Goal: Task Accomplishment & Management: Manage account settings

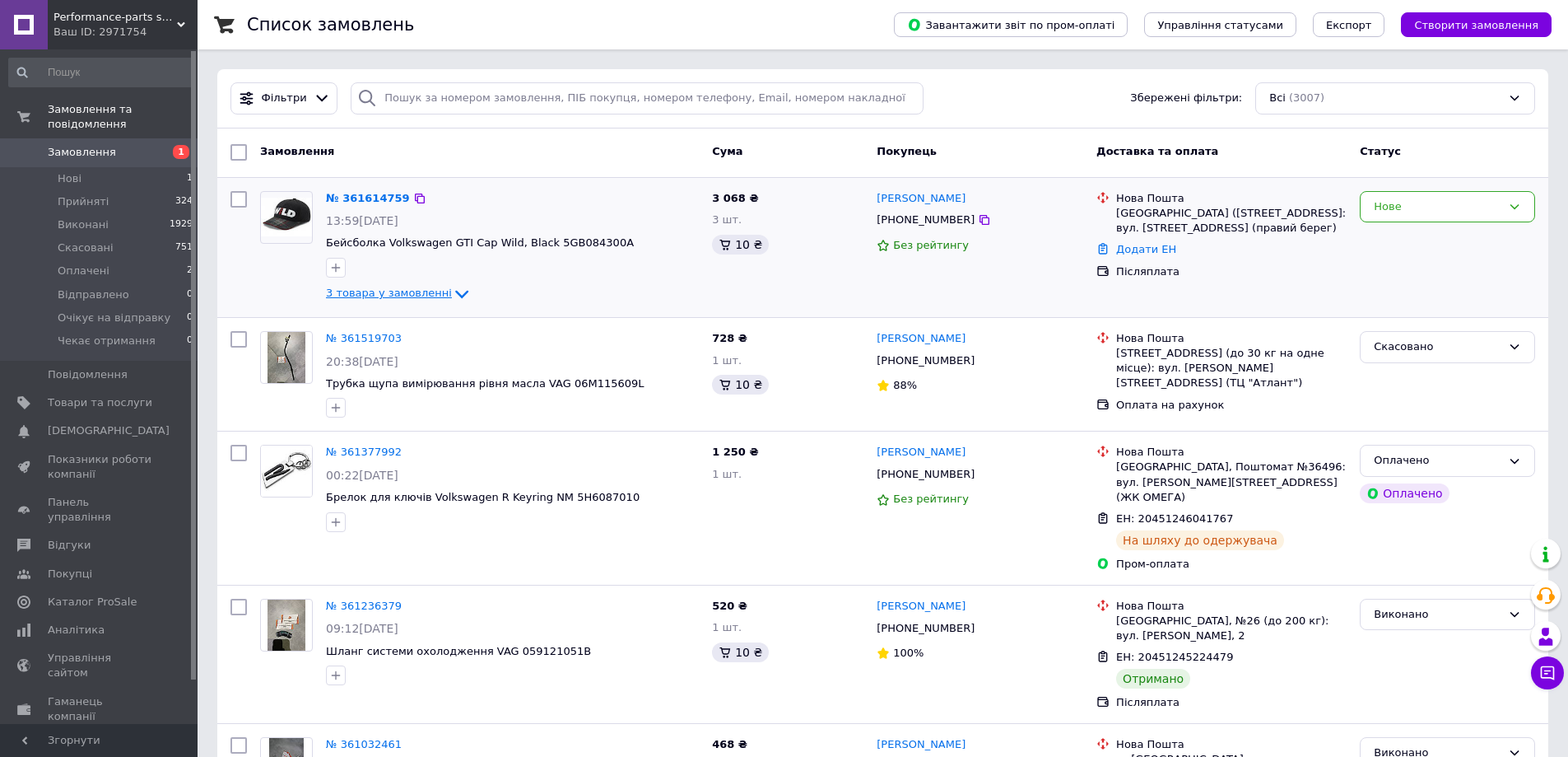
click at [452, 290] on icon at bounding box center [462, 293] width 19 height 19
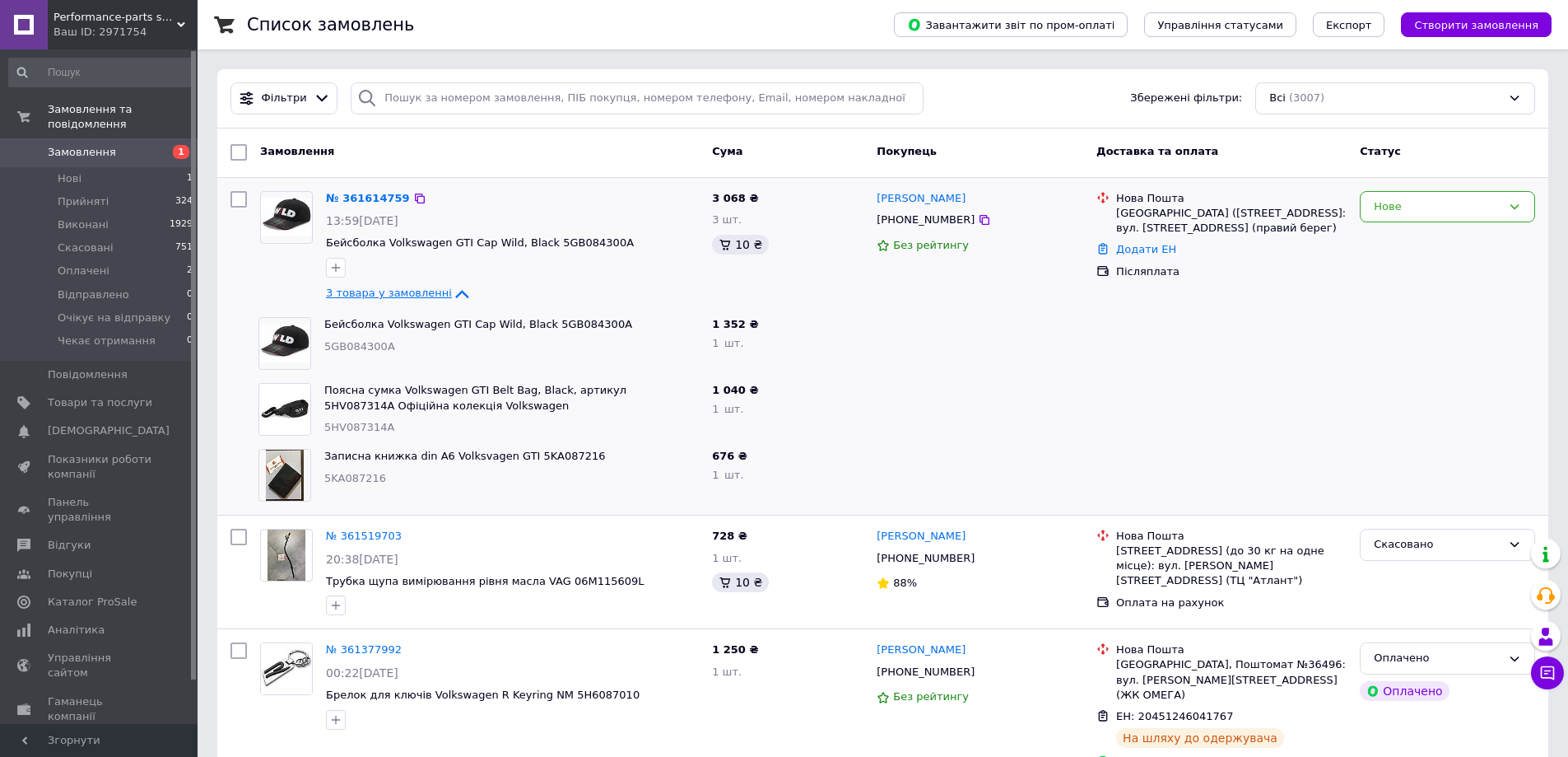
click at [452, 289] on icon at bounding box center [462, 293] width 19 height 19
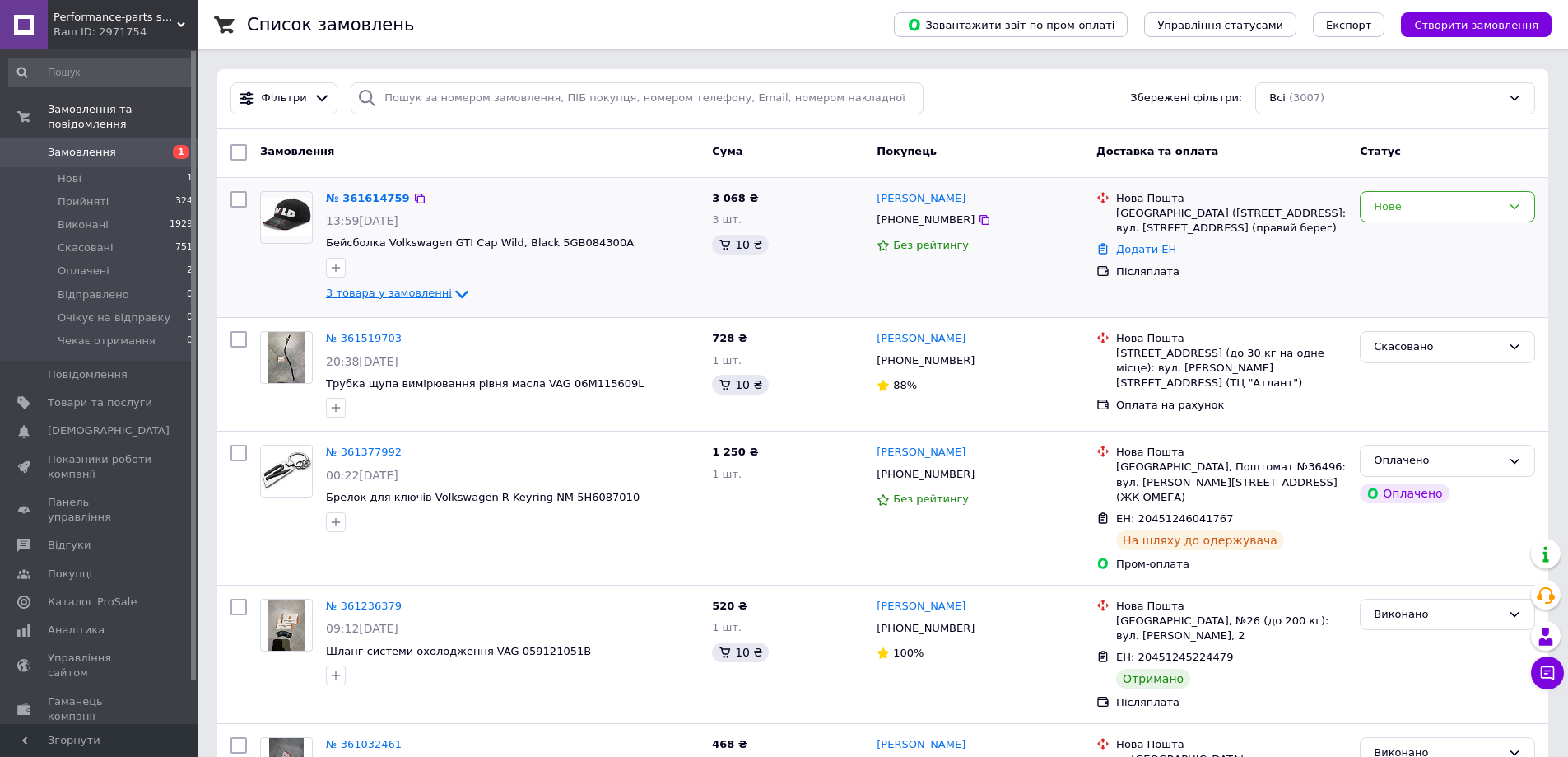
drag, startPoint x: 354, startPoint y: 206, endPoint x: 347, endPoint y: 200, distance: 9.2
click at [134, 373] on link "Повідомлення 0" at bounding box center [101, 374] width 203 height 28
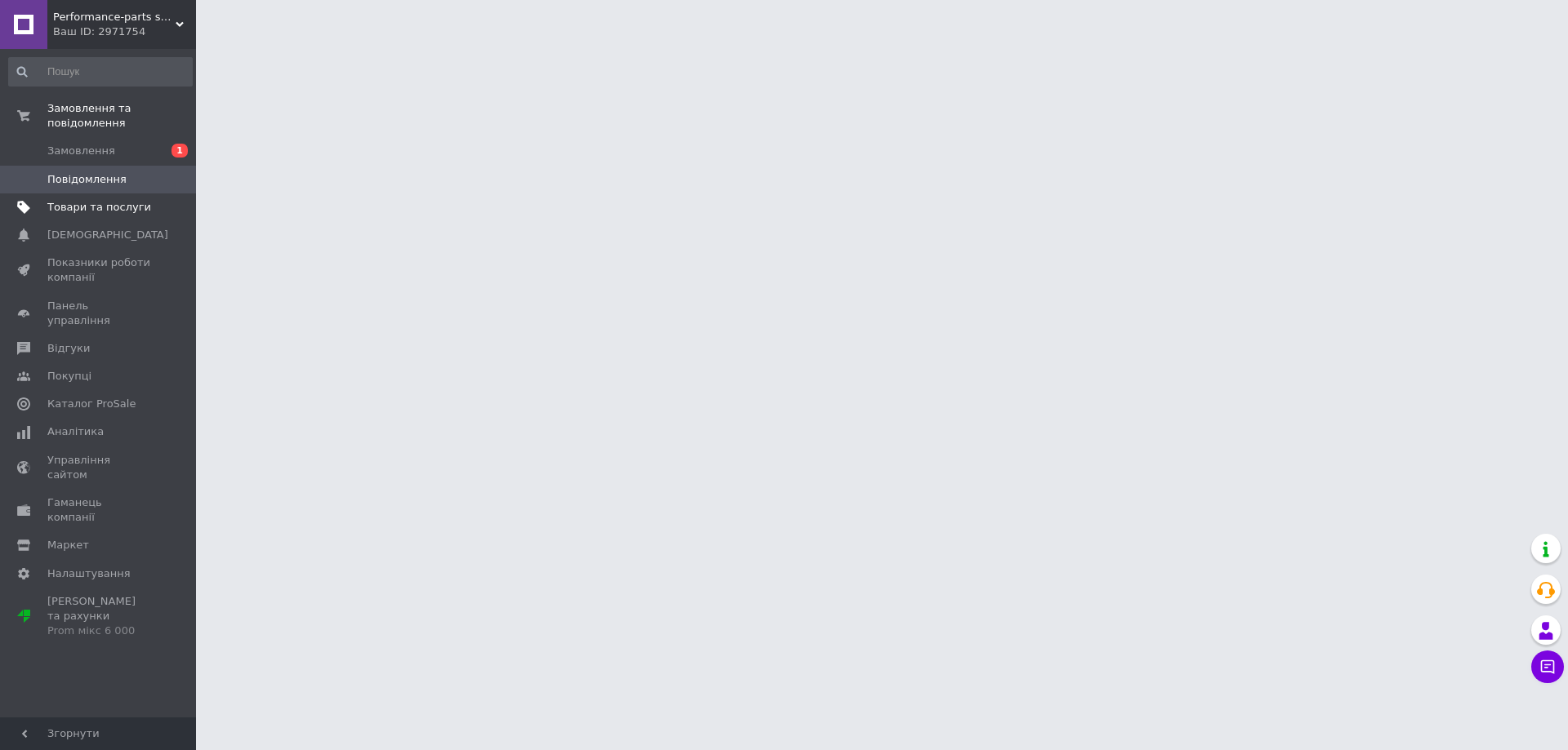
click at [108, 202] on link "Товари та послуги" at bounding box center [101, 207] width 201 height 28
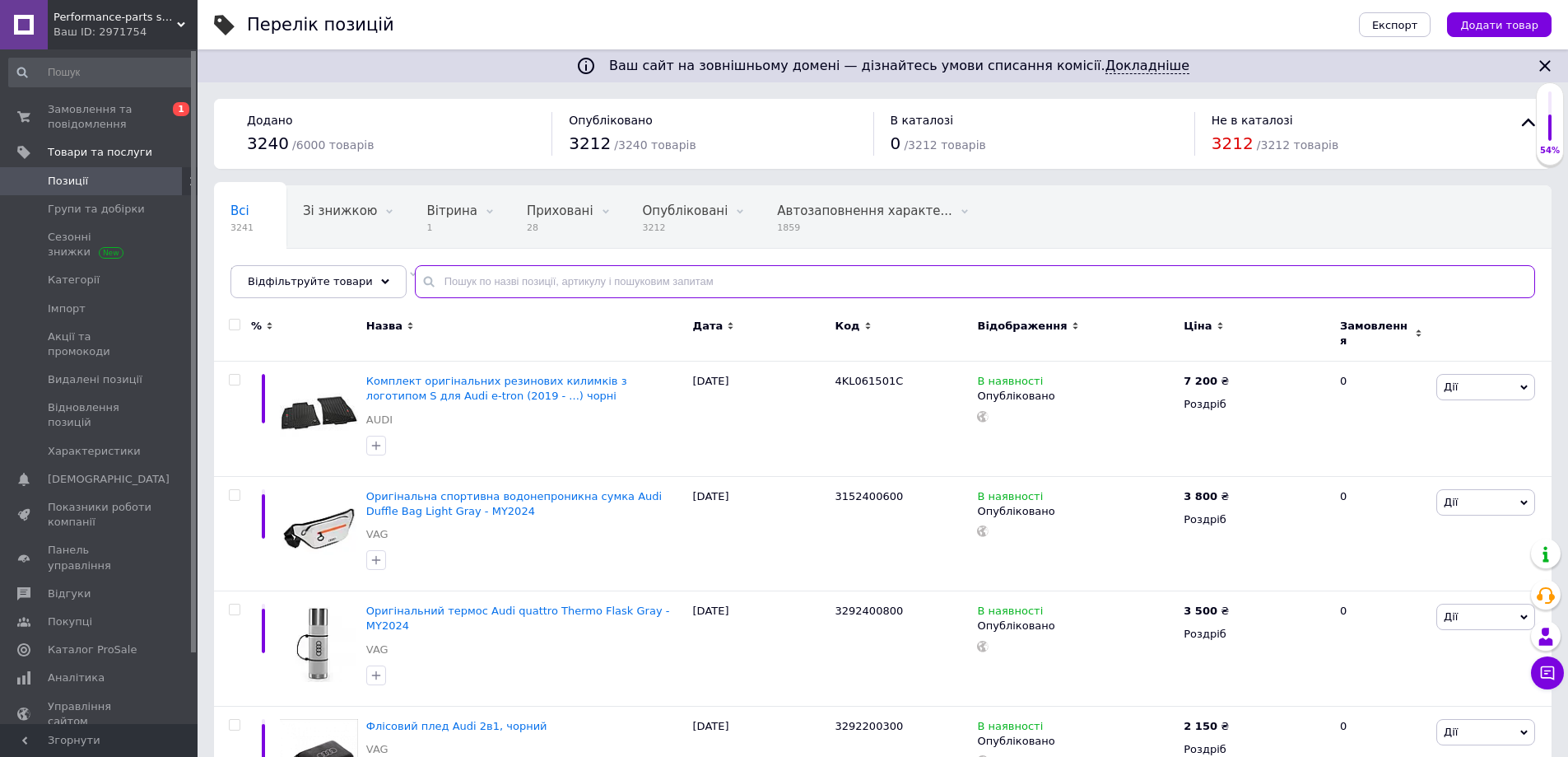
click at [466, 282] on input "text" at bounding box center [975, 282] width 1120 height 33
paste input "5KA087216"
type input "5KA087216"
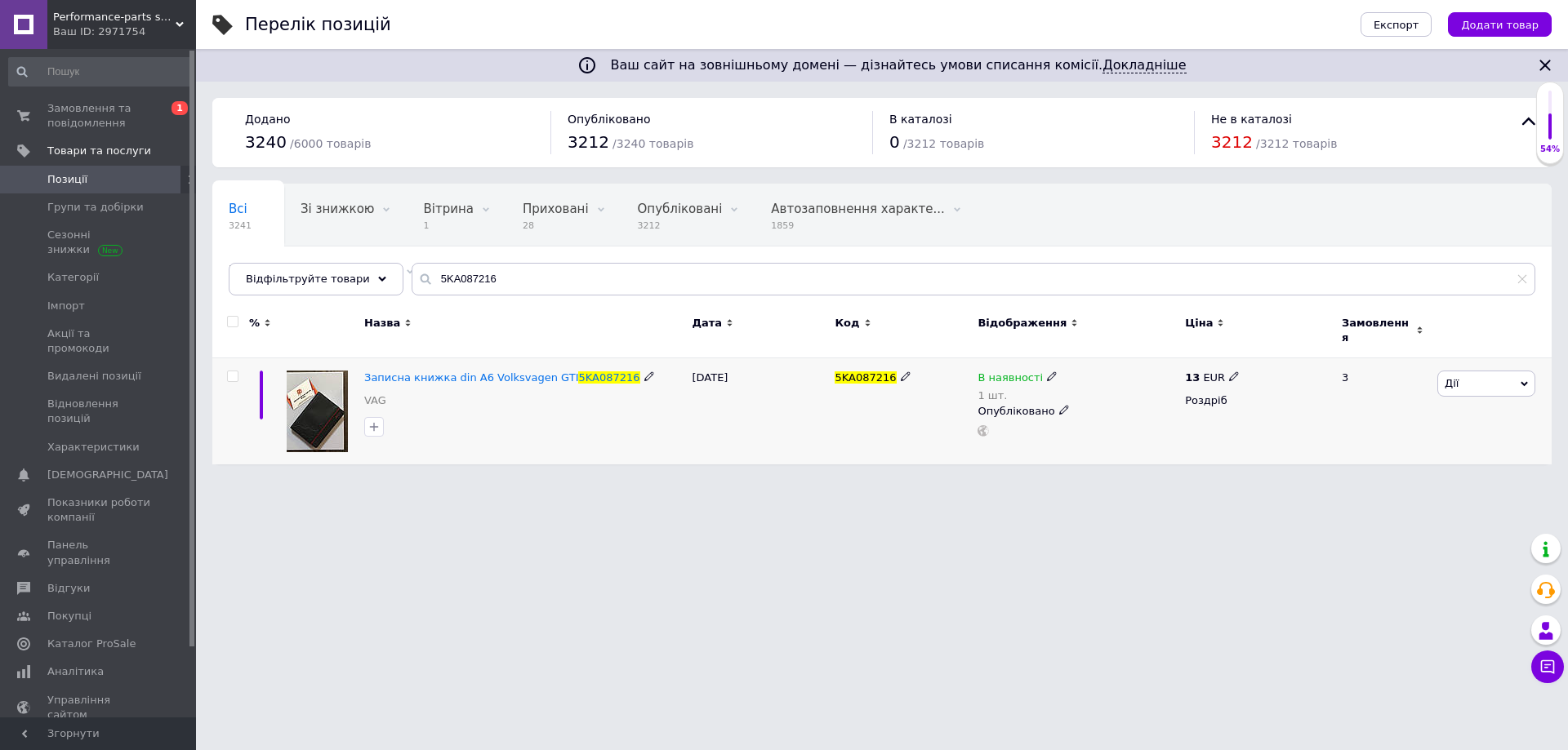
click at [1046, 371] on icon at bounding box center [1051, 376] width 10 height 10
click at [1148, 388] on li "Немає в наявності" at bounding box center [1140, 399] width 155 height 23
click at [1101, 412] on input "1" at bounding box center [1124, 428] width 124 height 33
click at [881, 478] on html "Performance-parts shop Ваш ID: 2971754 Сайт Performance-parts shop Кабінет поку…" at bounding box center [784, 241] width 1568 height 481
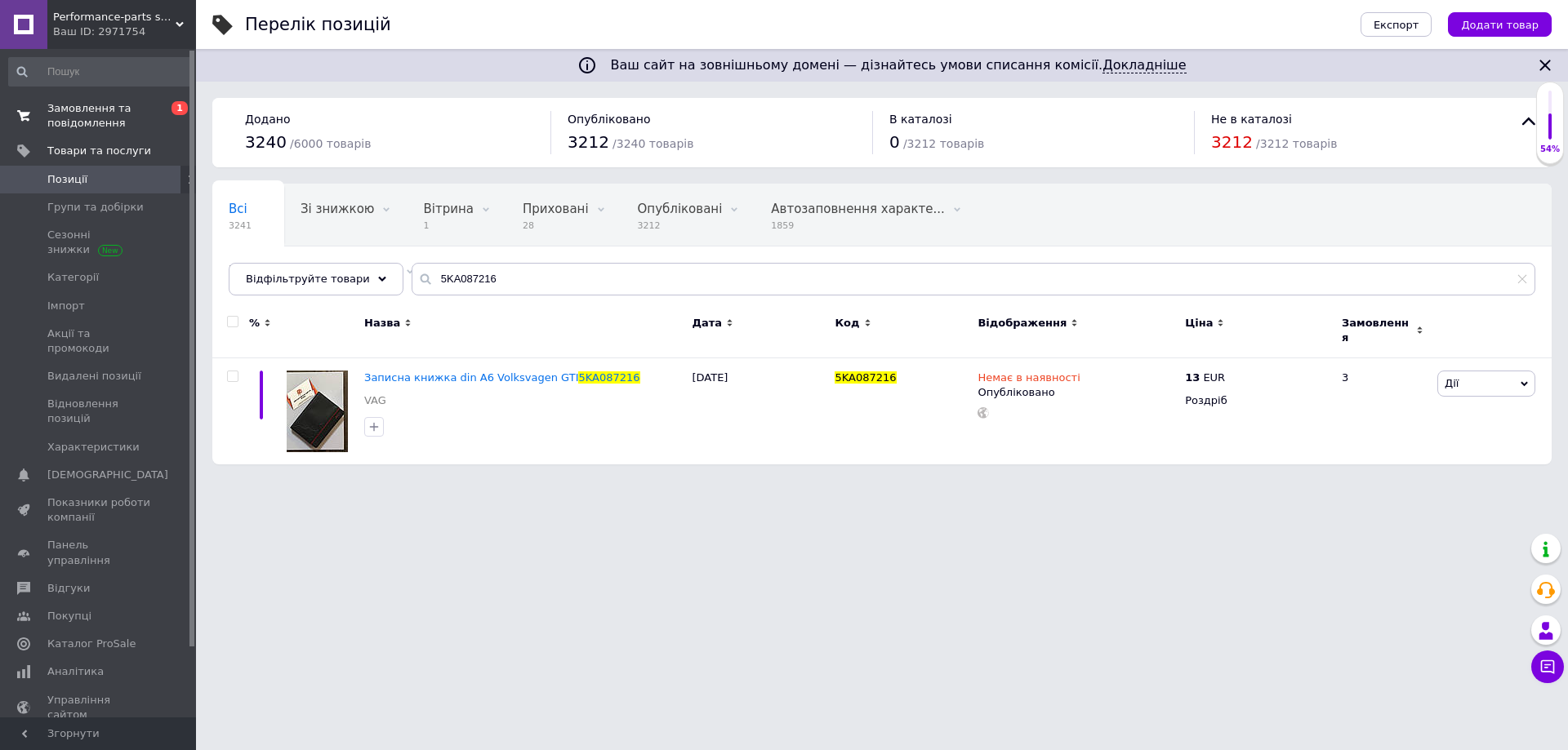
click at [117, 113] on span "Замовлення та повідомлення" at bounding box center [99, 116] width 104 height 29
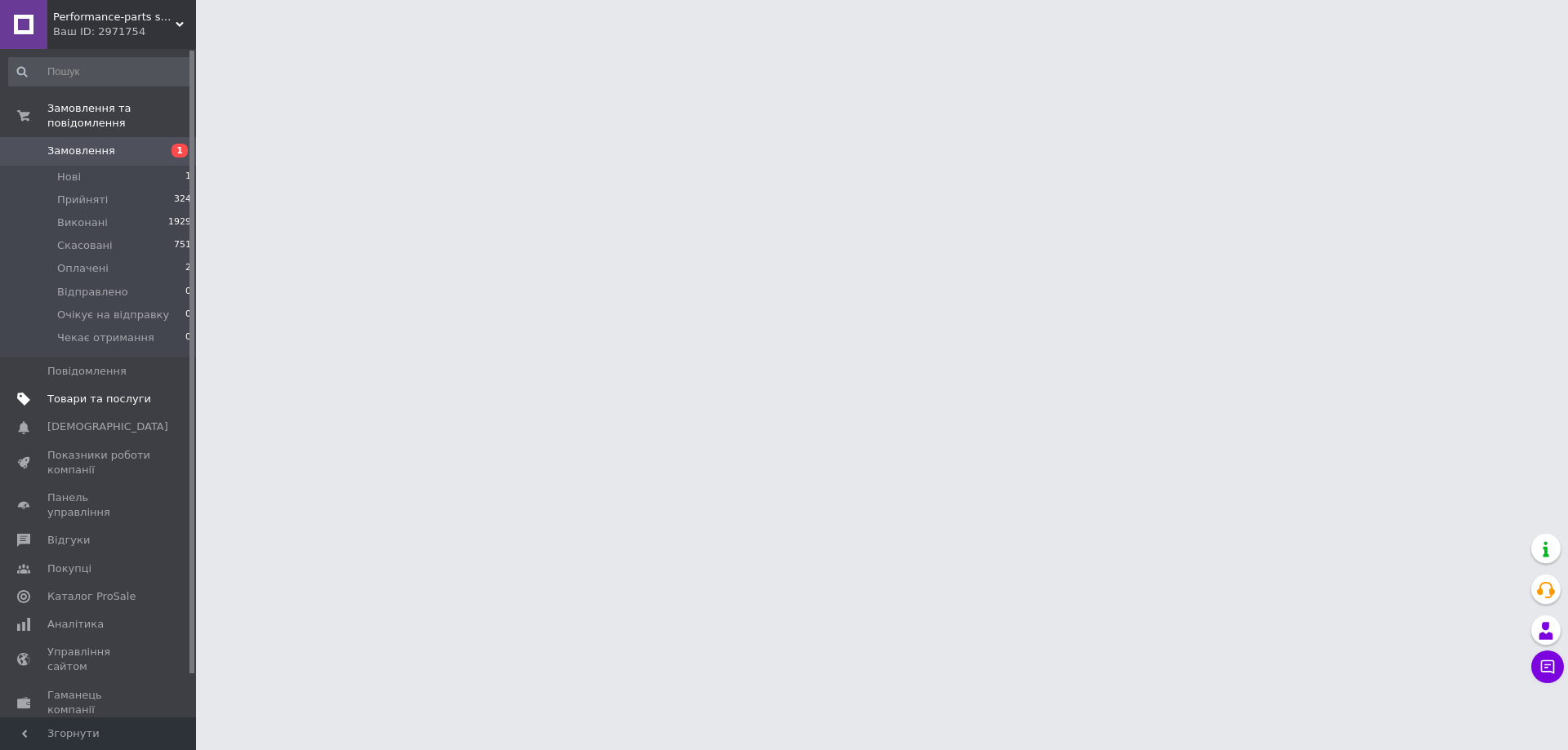
click at [143, 391] on span "Товари та послуги" at bounding box center [99, 399] width 104 height 15
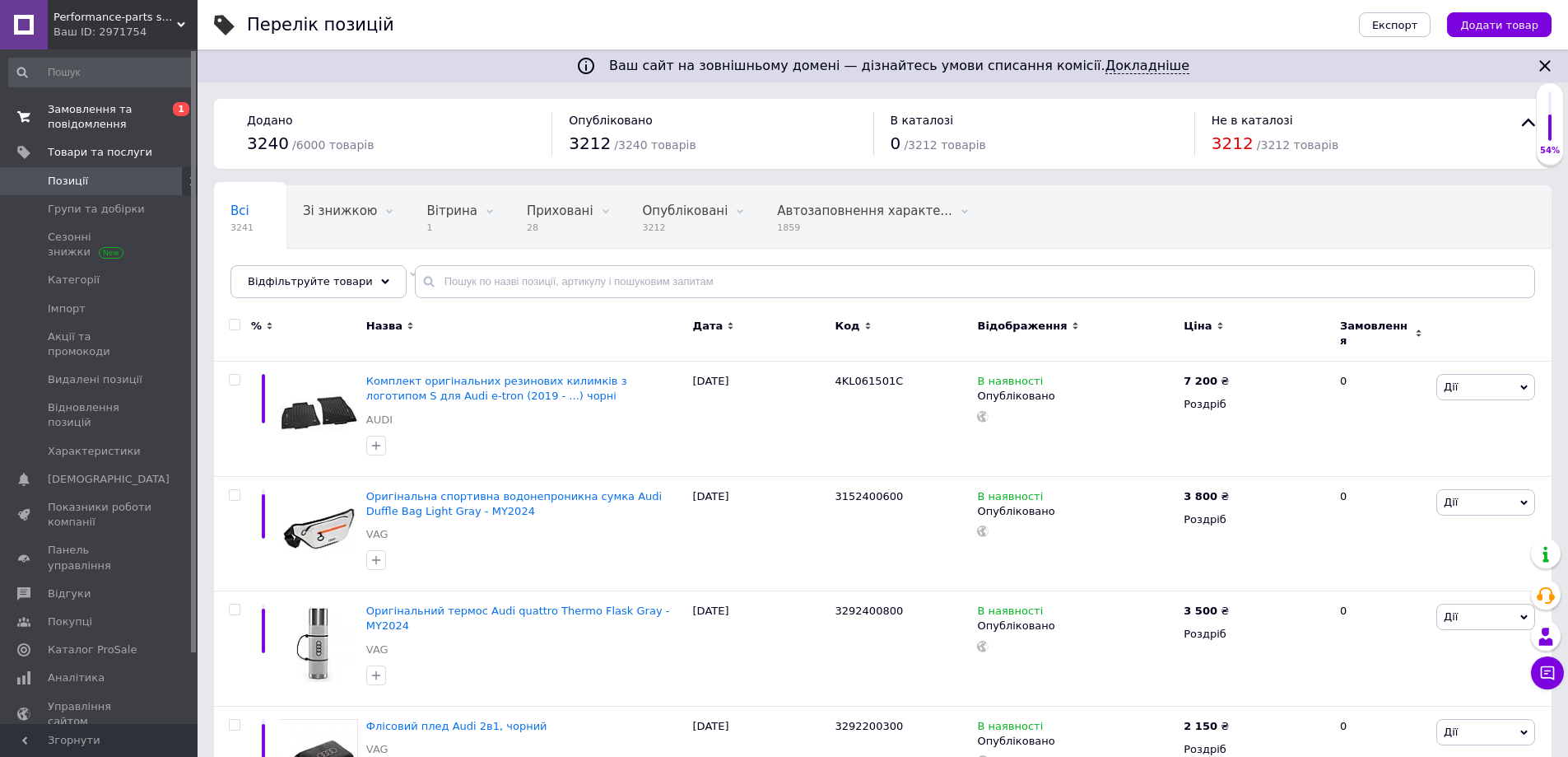
click at [110, 123] on span "Замовлення та повідомлення" at bounding box center [100, 117] width 105 height 30
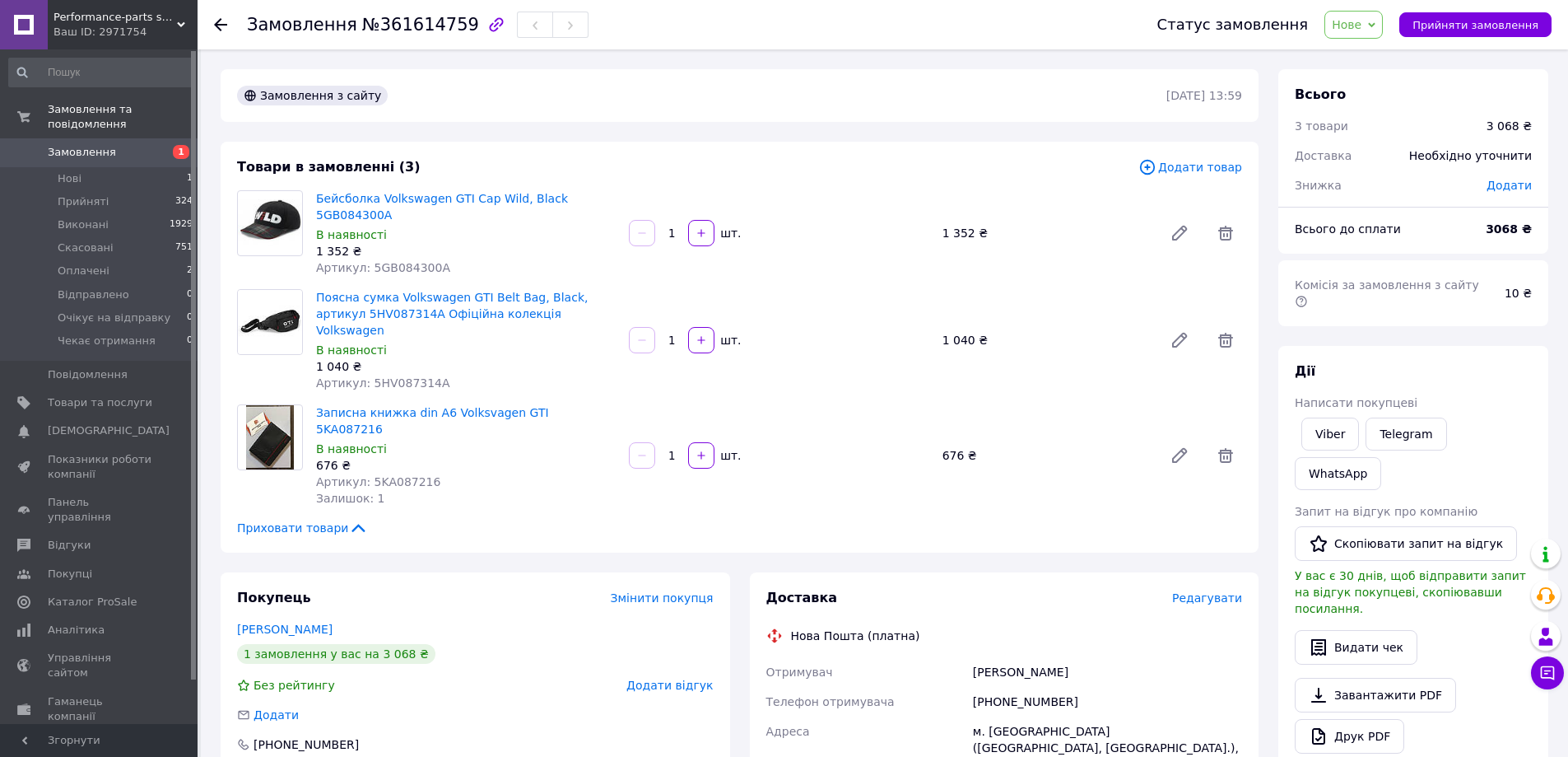
click at [383, 261] on span "Артикул: 5GB084300A" at bounding box center [383, 268] width 134 height 14
copy span "5GB084300A"
click at [410, 376] on span "Артикул: 5HV087314A" at bounding box center [383, 383] width 134 height 14
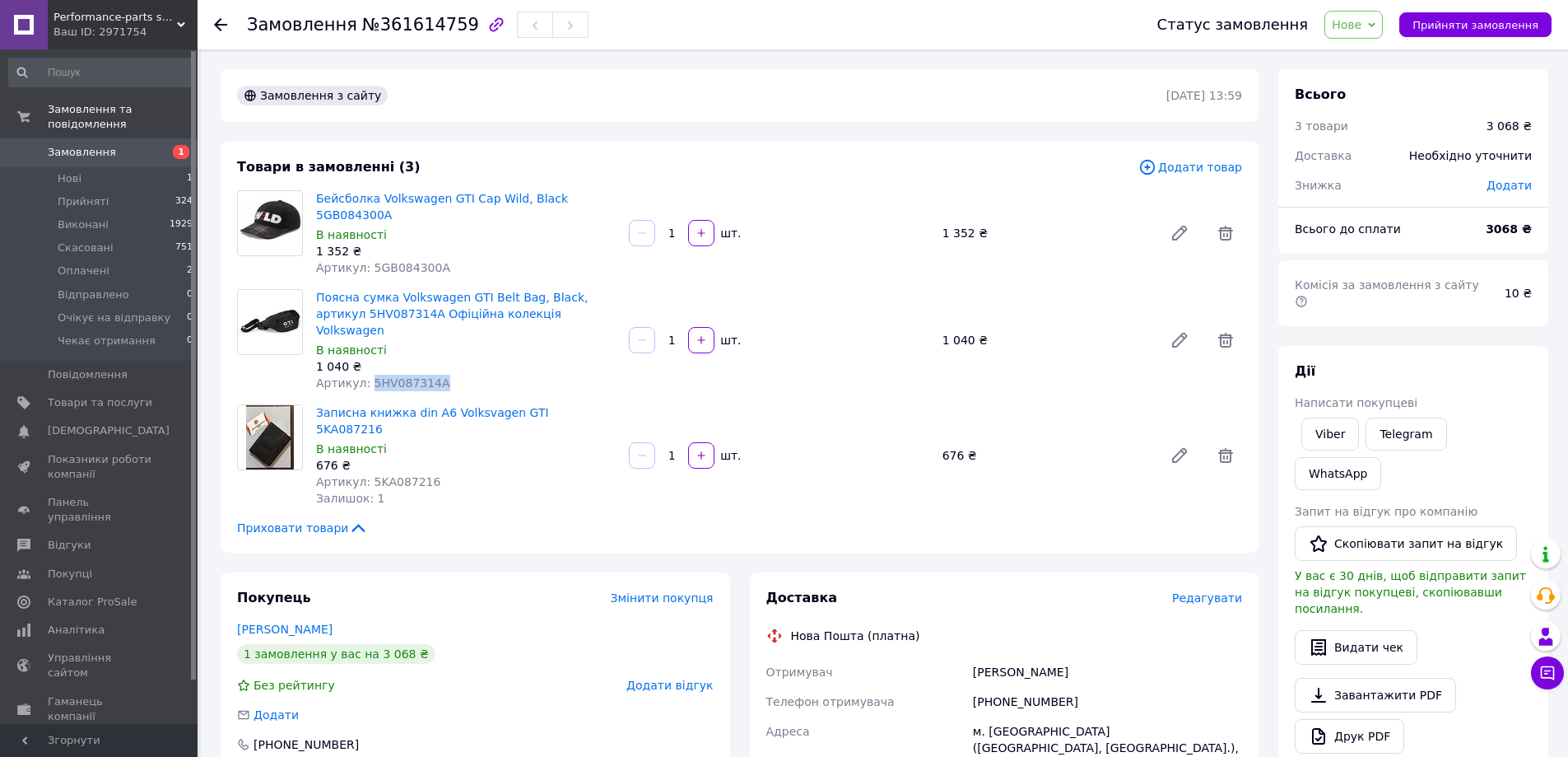
copy span "5HV087314A"
click at [397, 475] on span "Артикул: 5KA087216" at bounding box center [378, 482] width 124 height 14
copy span "5KA087216"
click at [992, 687] on div "[PHONE_NUMBER]" at bounding box center [1107, 701] width 276 height 30
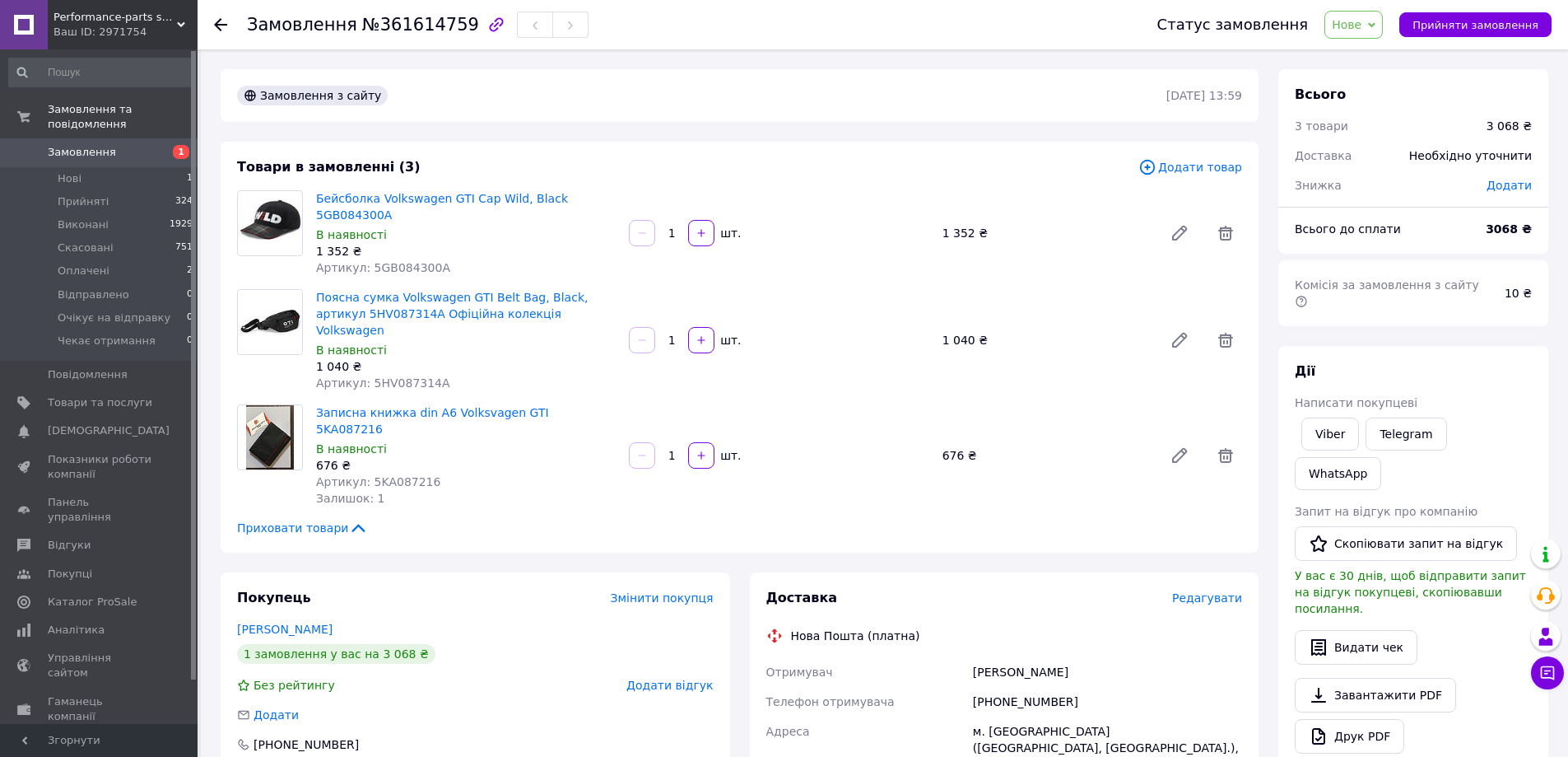
click at [1000, 687] on div "[PHONE_NUMBER]" at bounding box center [1107, 701] width 276 height 30
copy div "[PHONE_NUMBER]"
click at [992, 657] on div "Скрипка Павло" at bounding box center [1107, 672] width 276 height 30
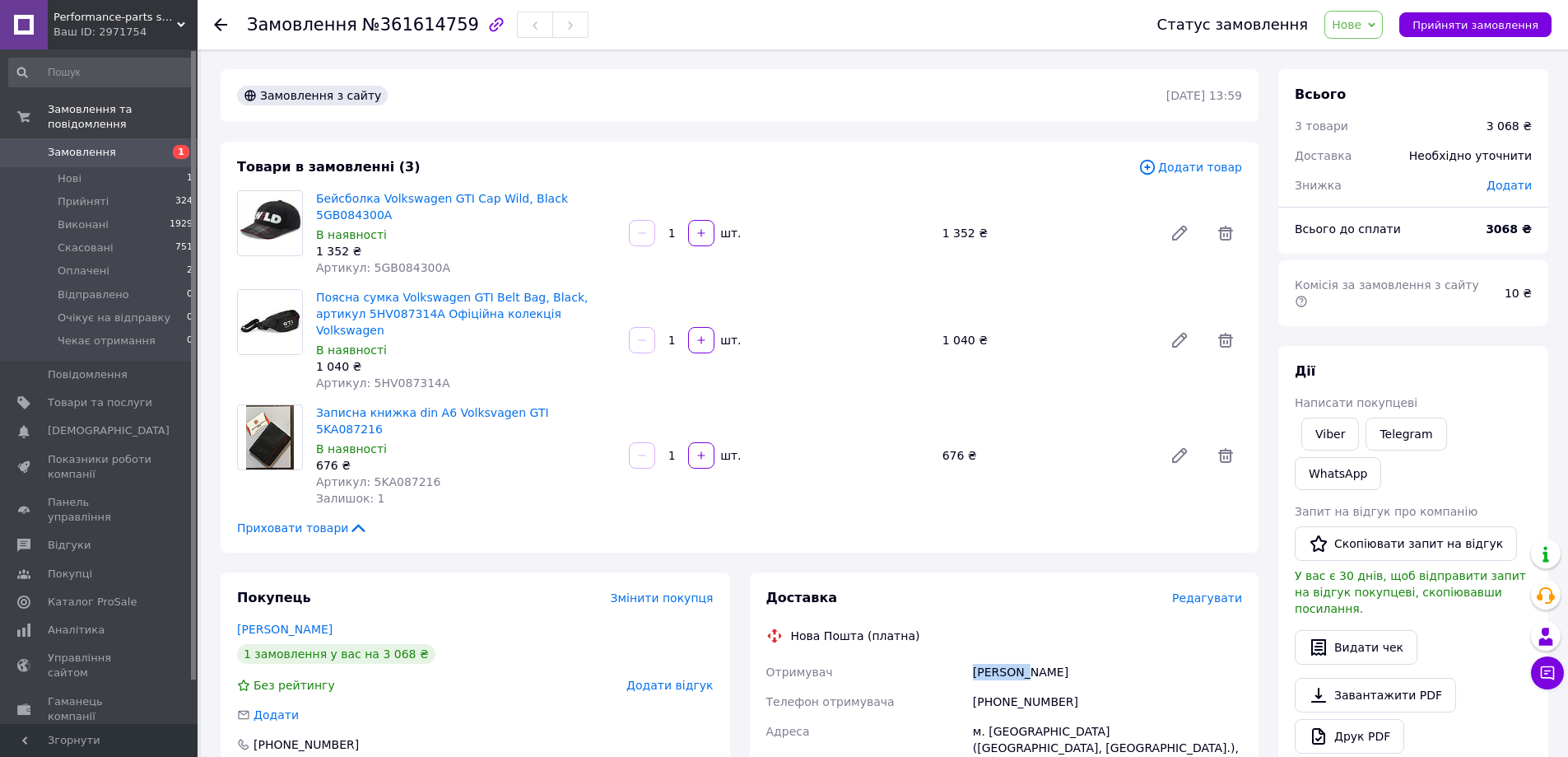
click at [992, 657] on div "Скрипка Павло" at bounding box center [1107, 672] width 276 height 30
copy div "Скрипка Павло"
click at [869, 286] on div "Поясна сумка Volkswagen GTI Belt Bag, Black, артикул 5HV087314A Офіційна колекц…" at bounding box center [779, 340] width 939 height 109
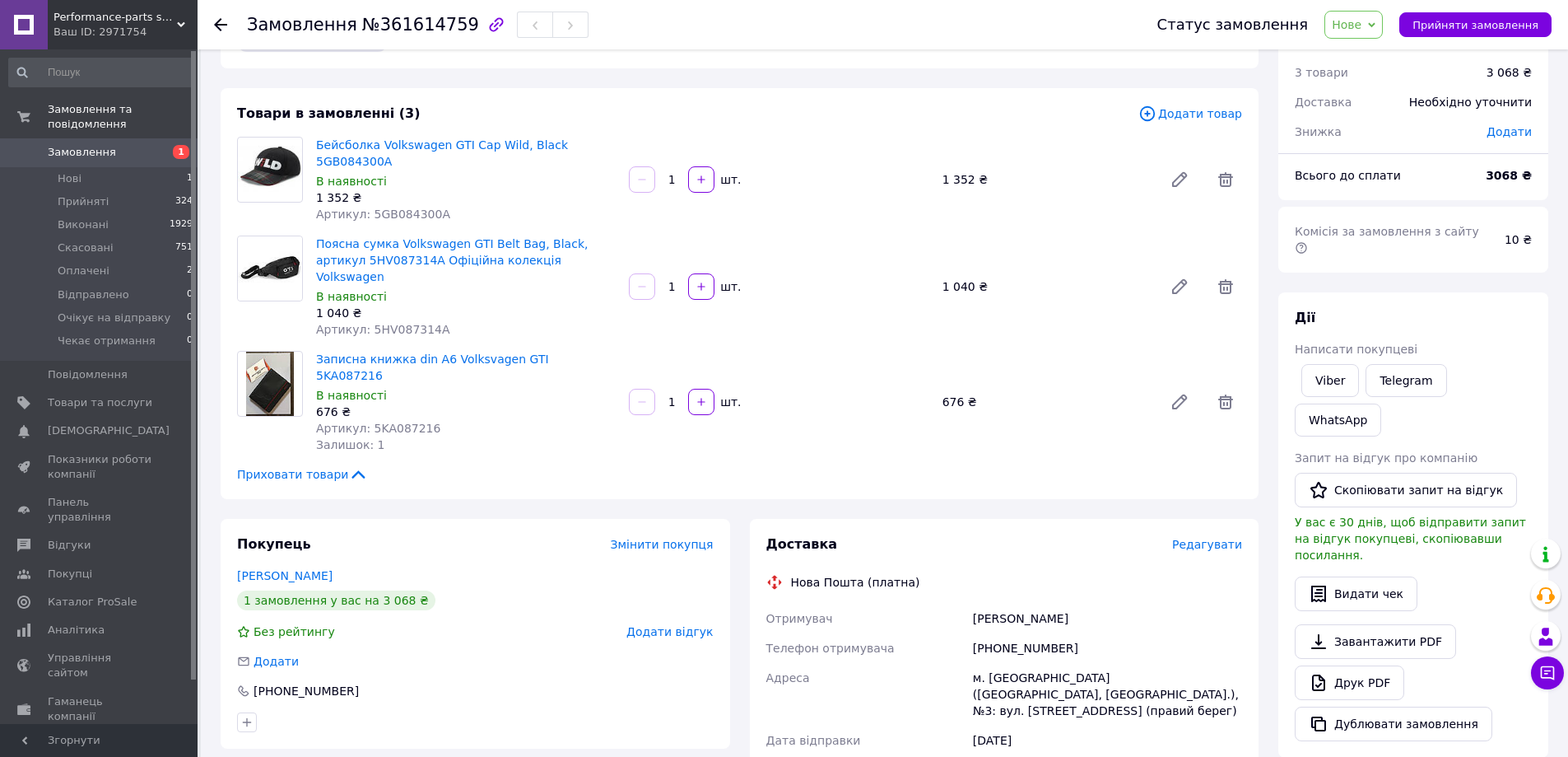
scroll to position [82, 0]
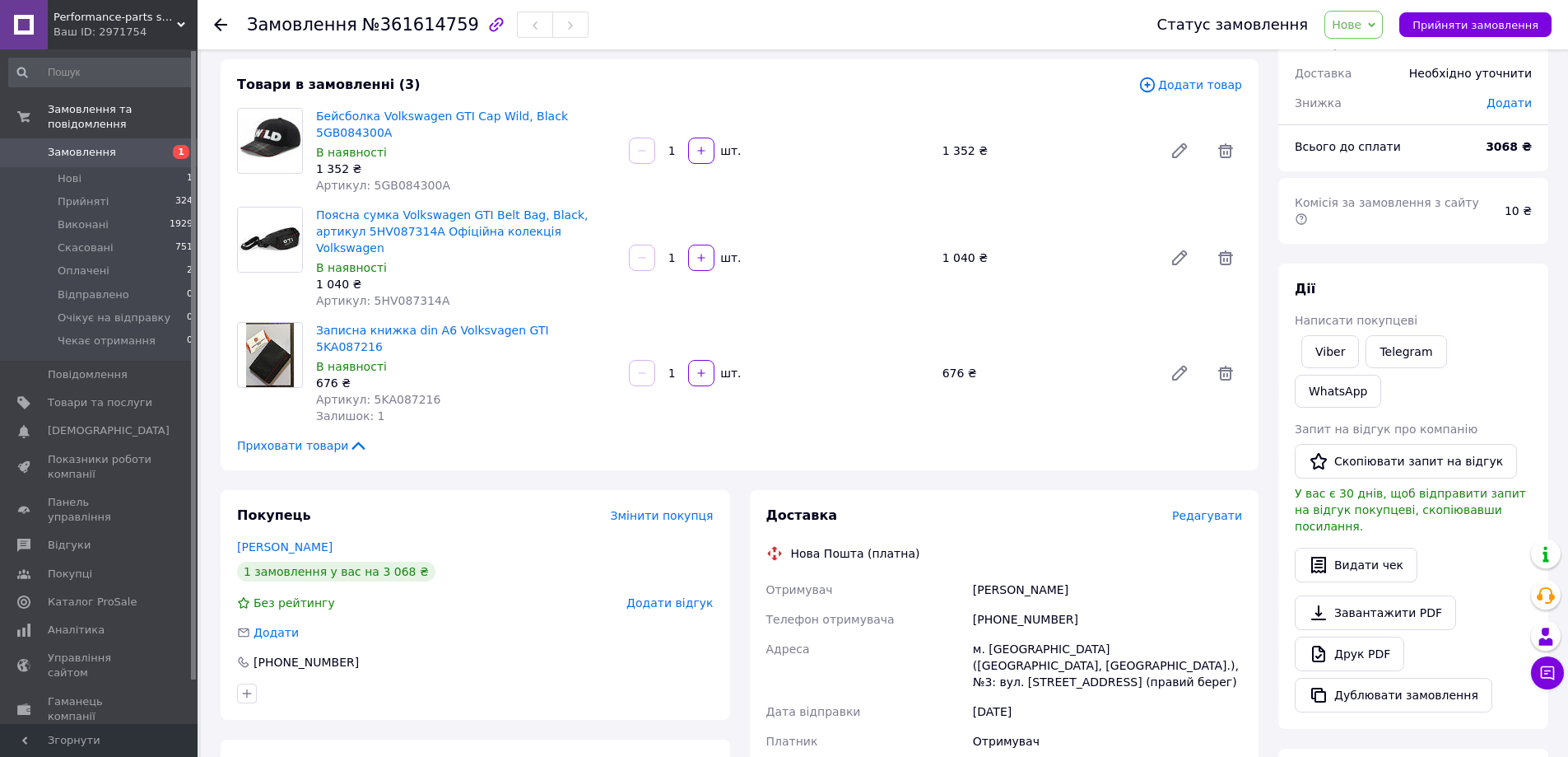
click at [392, 392] on span "Артикул: 5KA087216" at bounding box center [378, 399] width 124 height 14
copy span "5KA087216"
click at [535, 293] on div "Артикул: 5HV087314A" at bounding box center [466, 300] width 299 height 16
click at [992, 605] on div "[PHONE_NUMBER]" at bounding box center [1107, 619] width 276 height 30
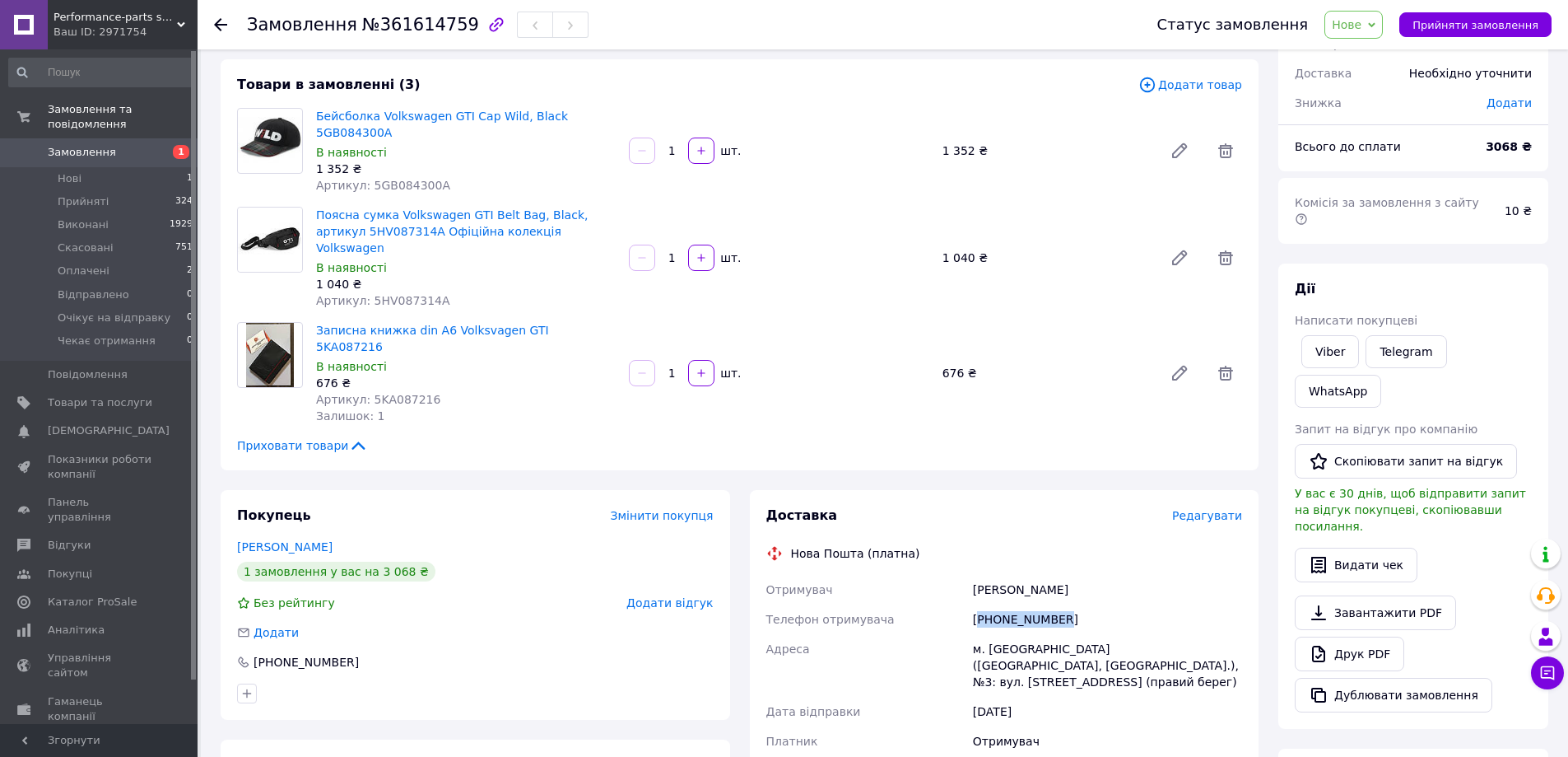
click at [992, 605] on div "[PHONE_NUMBER]" at bounding box center [1107, 619] width 276 height 30
copy div "[PHONE_NUMBER]"
click at [527, 437] on div "Приховати товари" at bounding box center [739, 445] width 1005 height 16
click at [509, 293] on div "Артикул: 5HV087314A" at bounding box center [466, 300] width 299 height 16
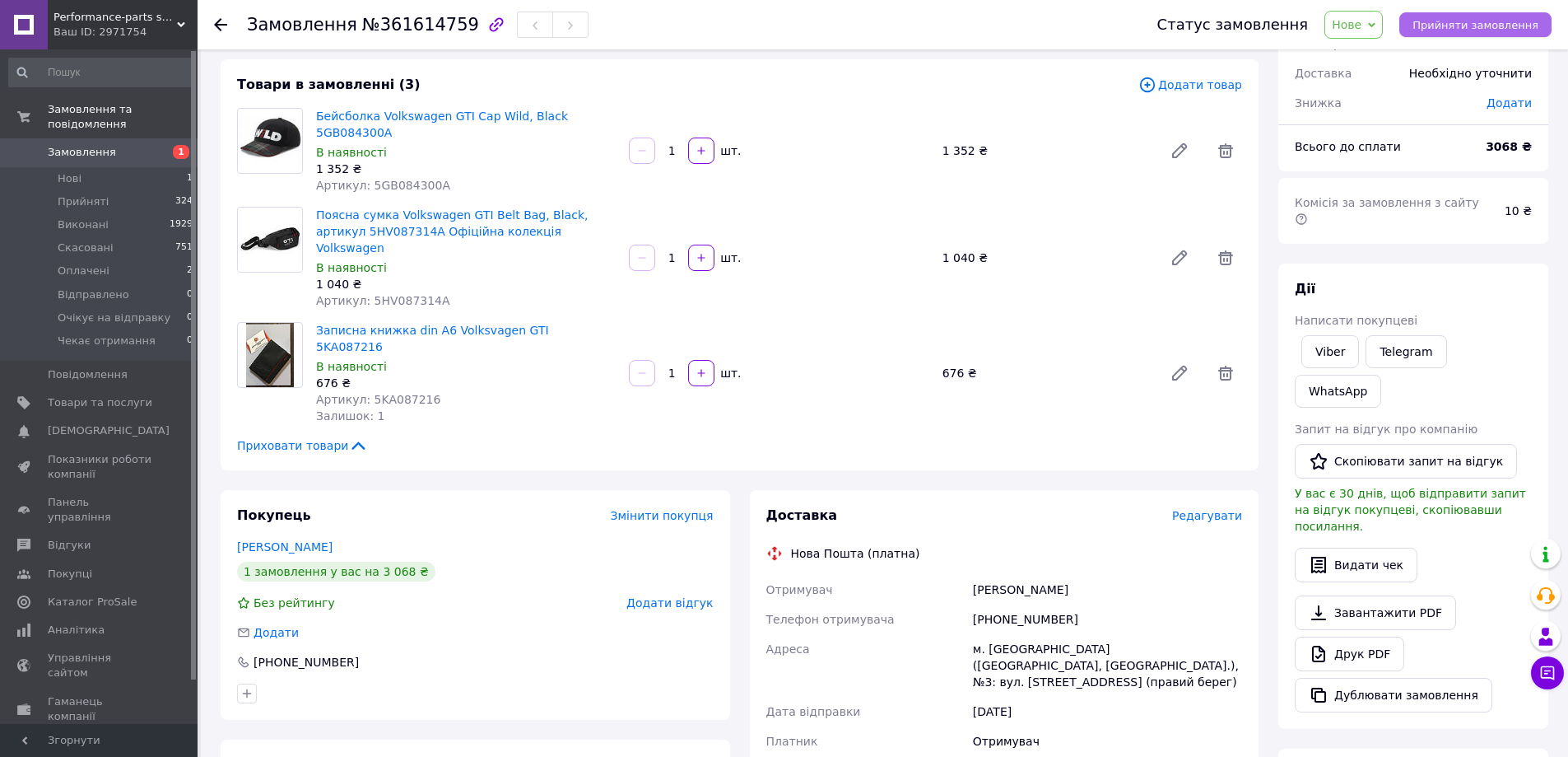
click at [1467, 19] on span "Прийняти замовлення" at bounding box center [1475, 25] width 126 height 13
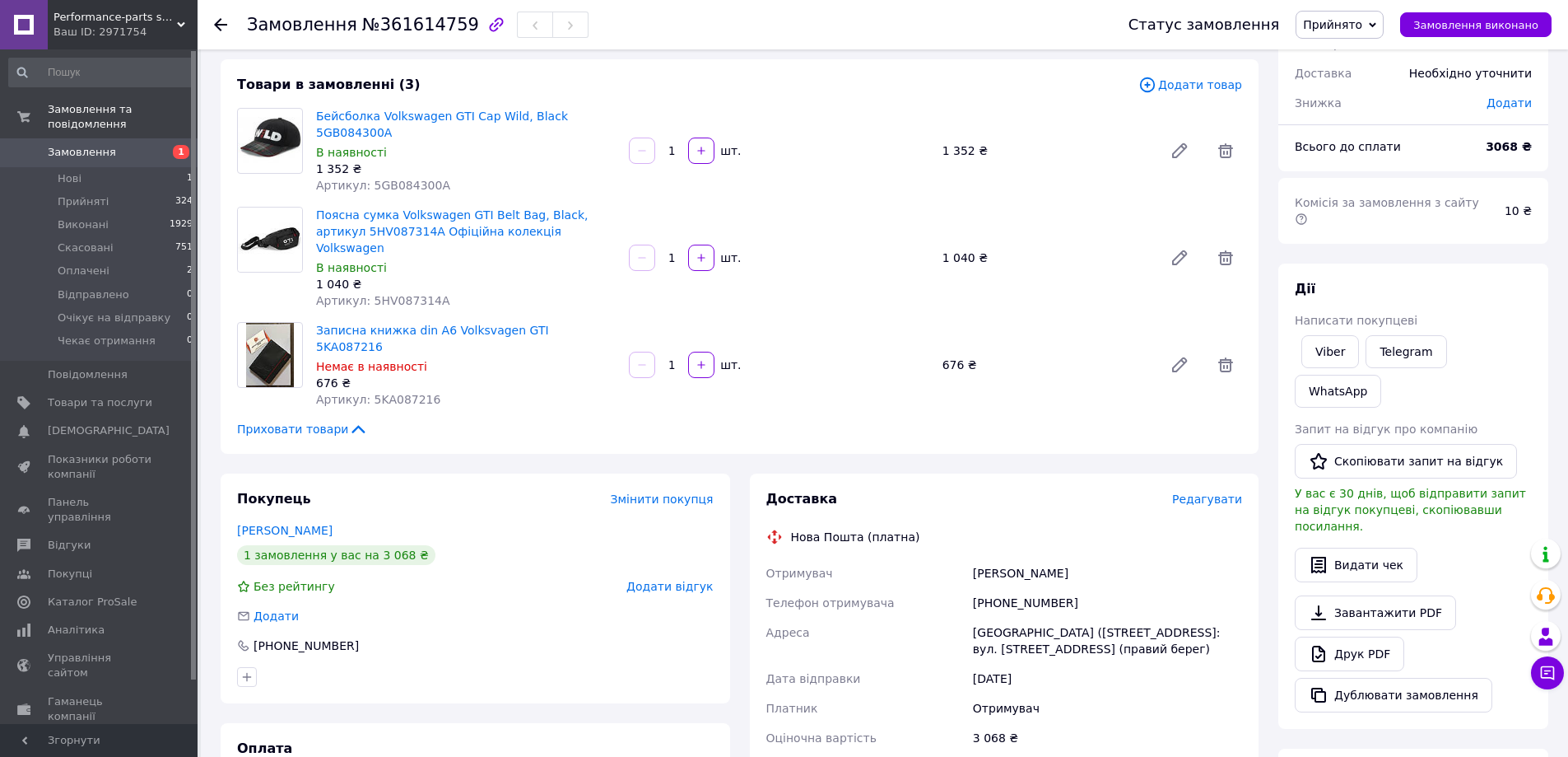
click at [527, 490] on div "Покупець Змінити покупця" at bounding box center [475, 499] width 477 height 19
click at [380, 392] on span "Артикул: 5KA087216" at bounding box center [378, 399] width 124 height 14
copy span "5KA087216"
click at [486, 362] on div "Товари в замовленні (3) Додати товар Бейсболка Volkswagen GTI Cap Wild, Black 5…" at bounding box center [740, 256] width 1038 height 394
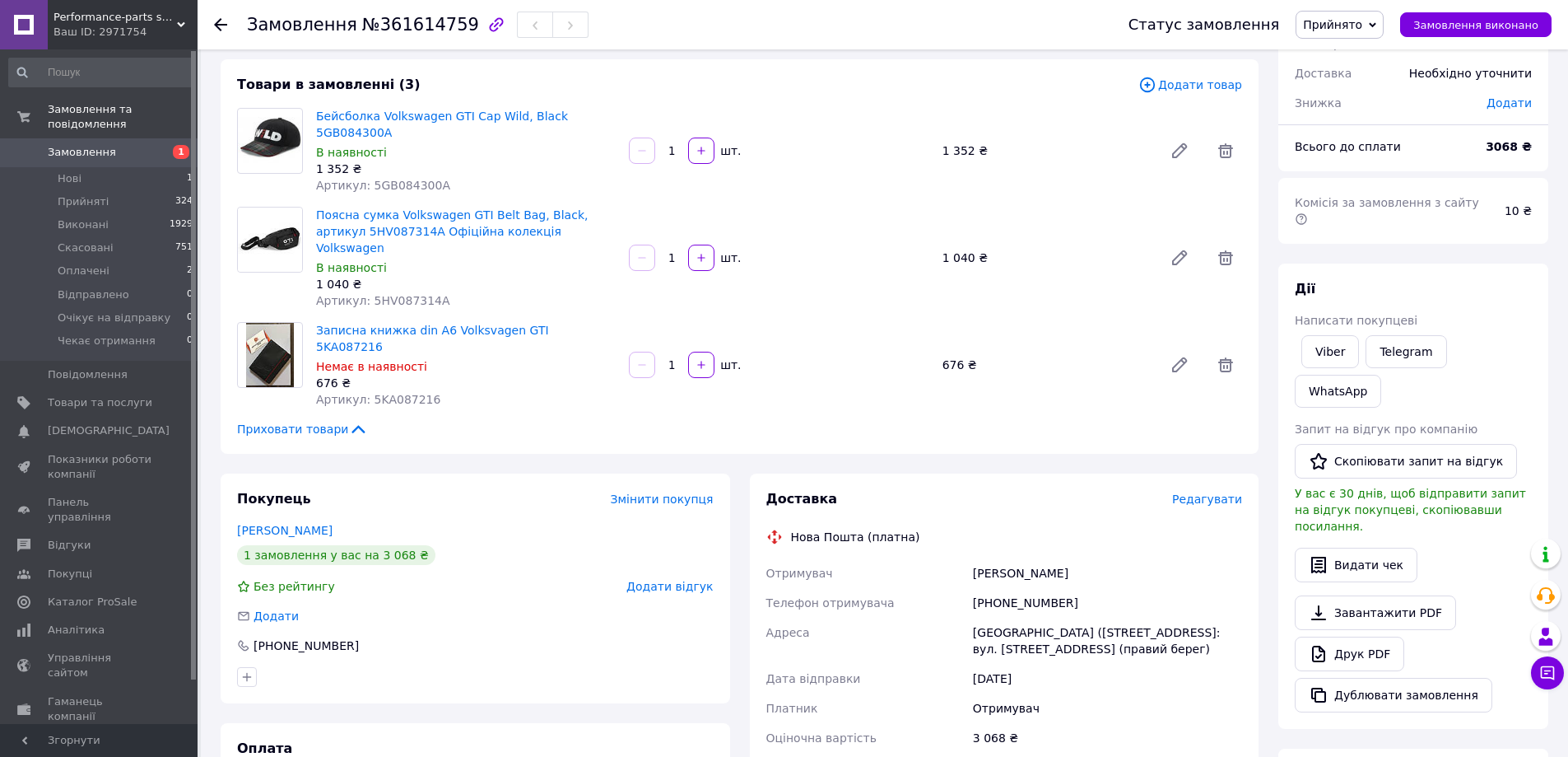
drag, startPoint x: 522, startPoint y: 437, endPoint x: 488, endPoint y: 477, distance: 52.5
click at [522, 474] on div "Покупець Змінити покупця Скрипка Павло 1 замовлення у вас на 3 068 ₴ Без рейтин…" at bounding box center [475, 589] width 510 height 230
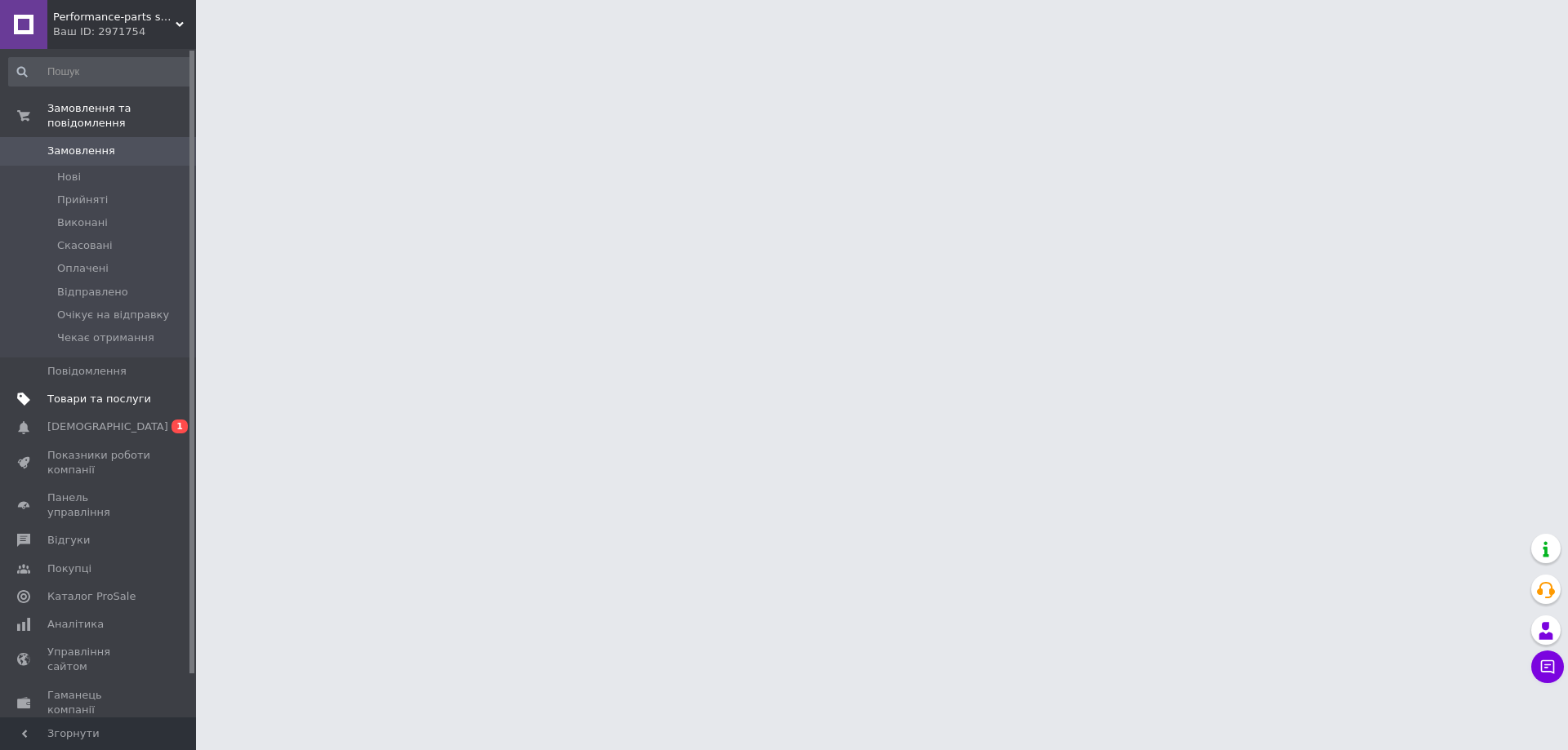
click at [154, 396] on link "Товари та послуги" at bounding box center [101, 399] width 201 height 28
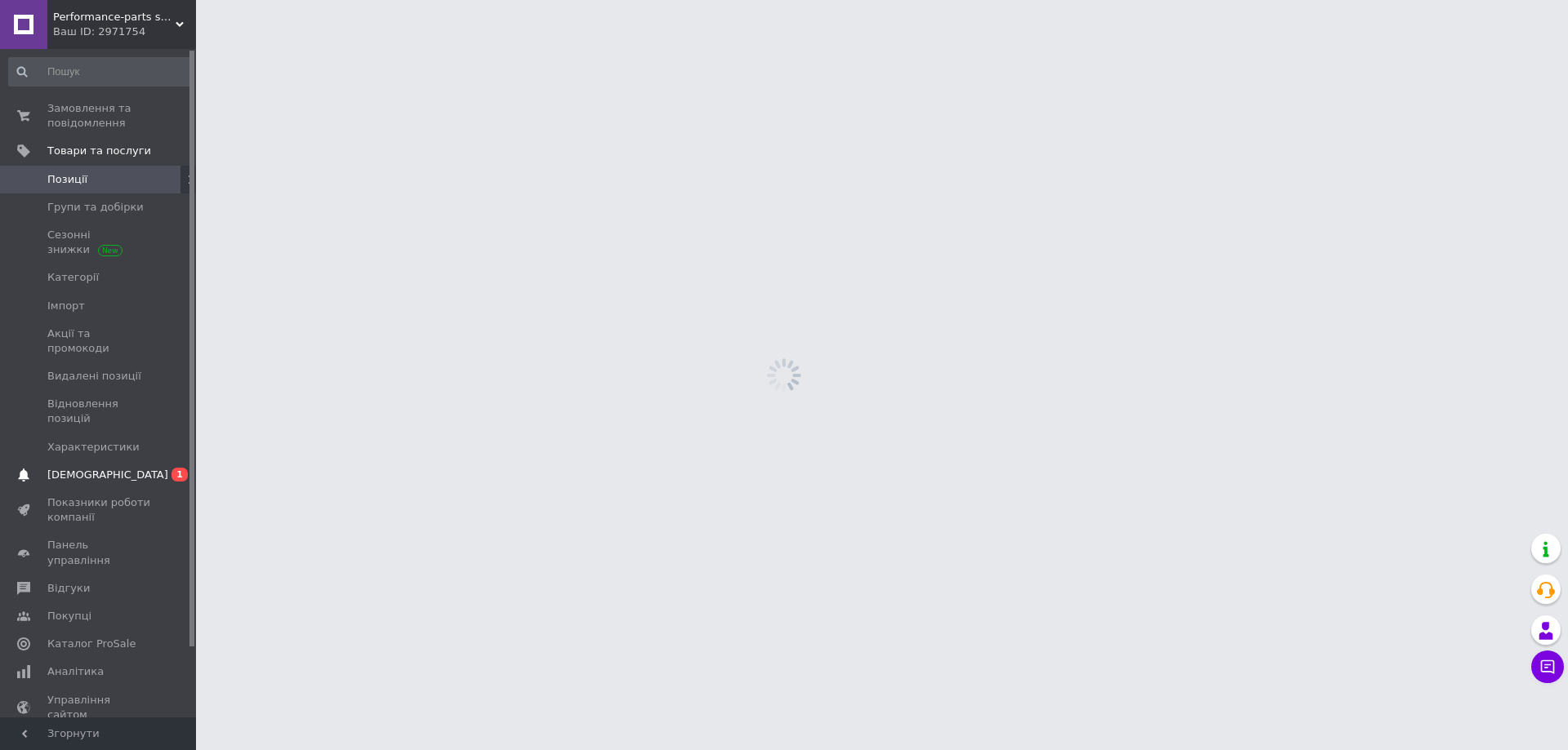
click at [119, 468] on span "[DEMOGRAPHIC_DATA]" at bounding box center [99, 475] width 104 height 15
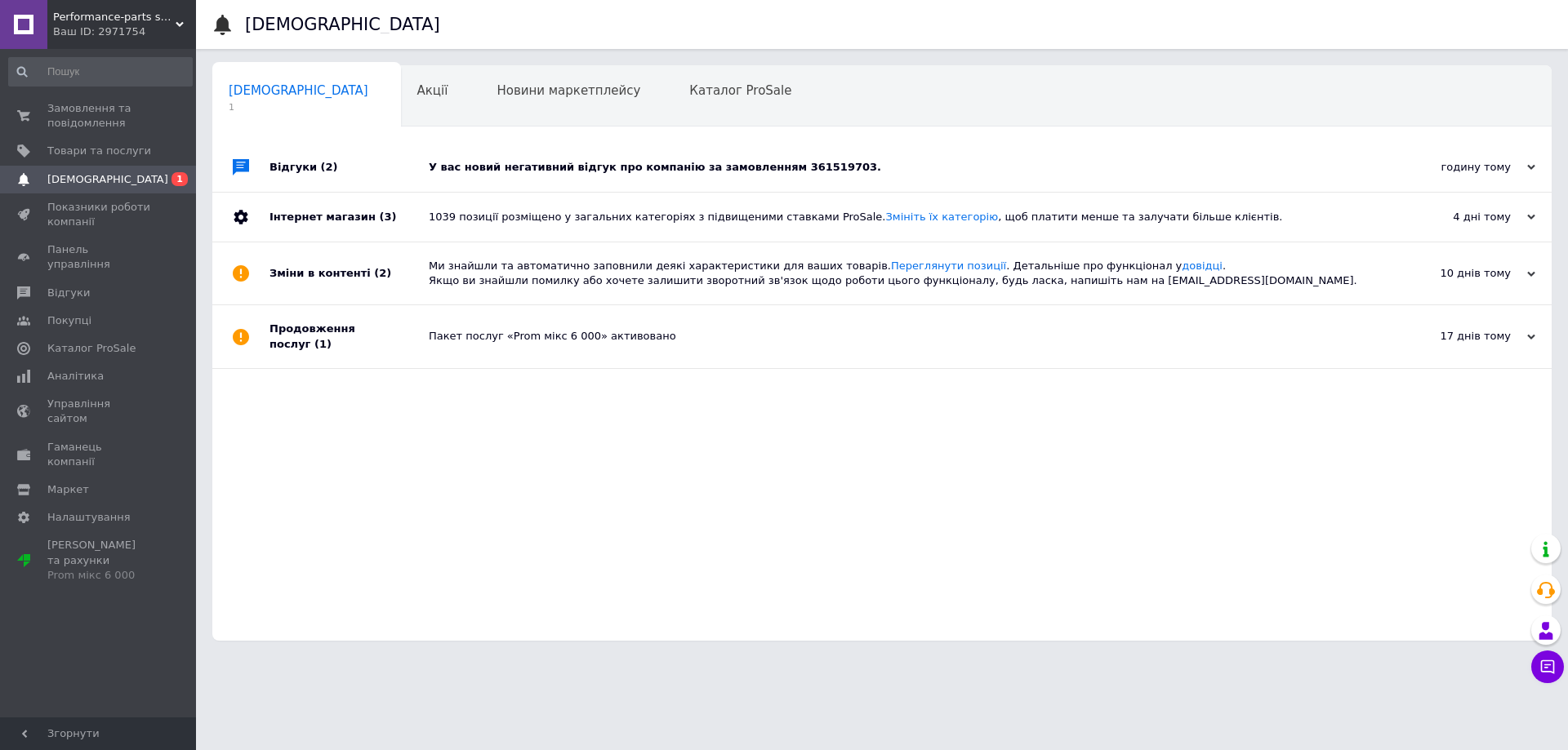
click at [491, 173] on div "У вас новий негативний відгук про компанію за замовленням 361519703." at bounding box center [900, 168] width 943 height 15
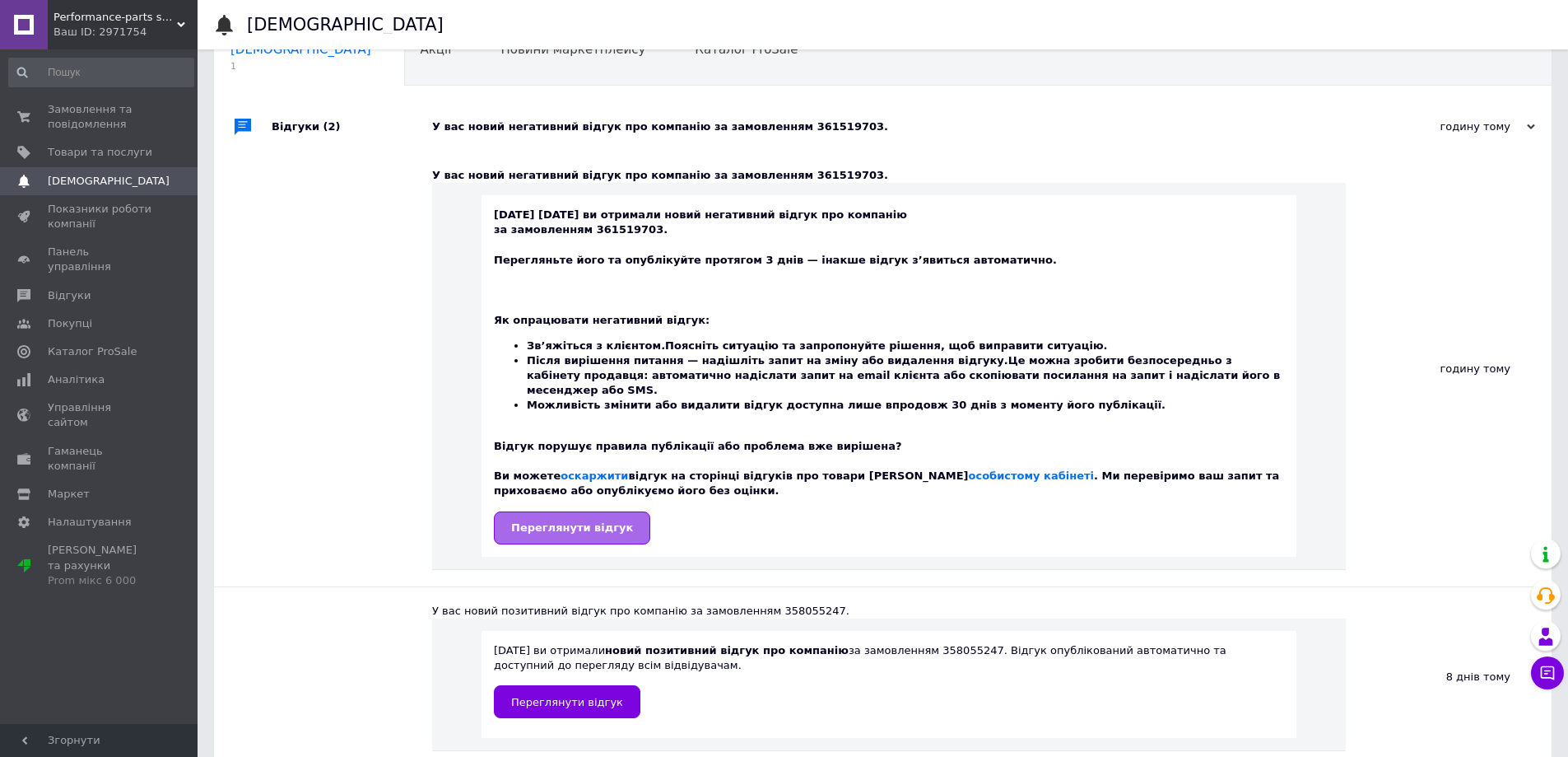
scroll to position [82, 0]
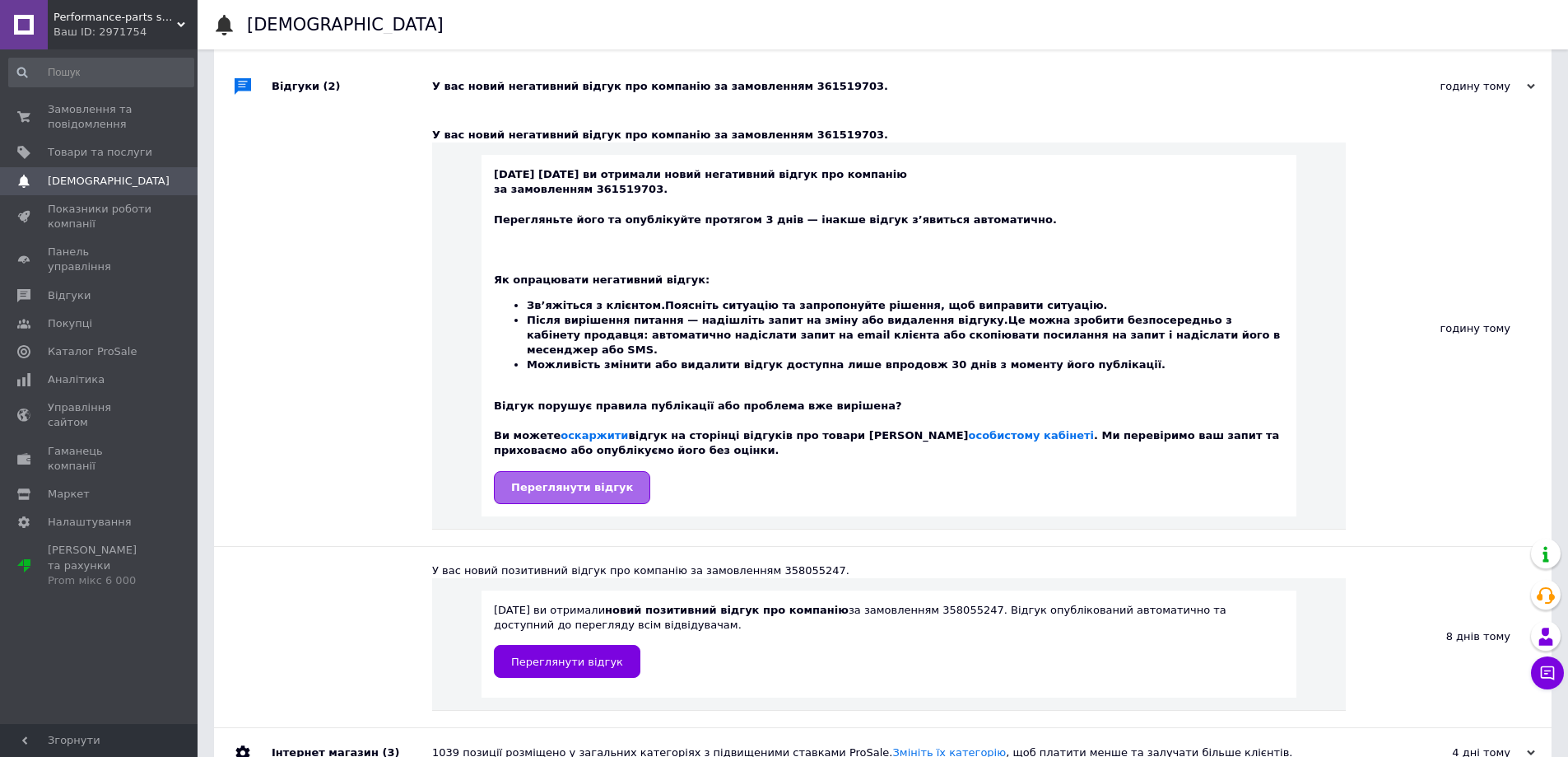
click at [568, 481] on span "Переглянути відгук" at bounding box center [572, 487] width 122 height 13
click at [94, 115] on span "Замовлення та повідомлення" at bounding box center [100, 117] width 105 height 30
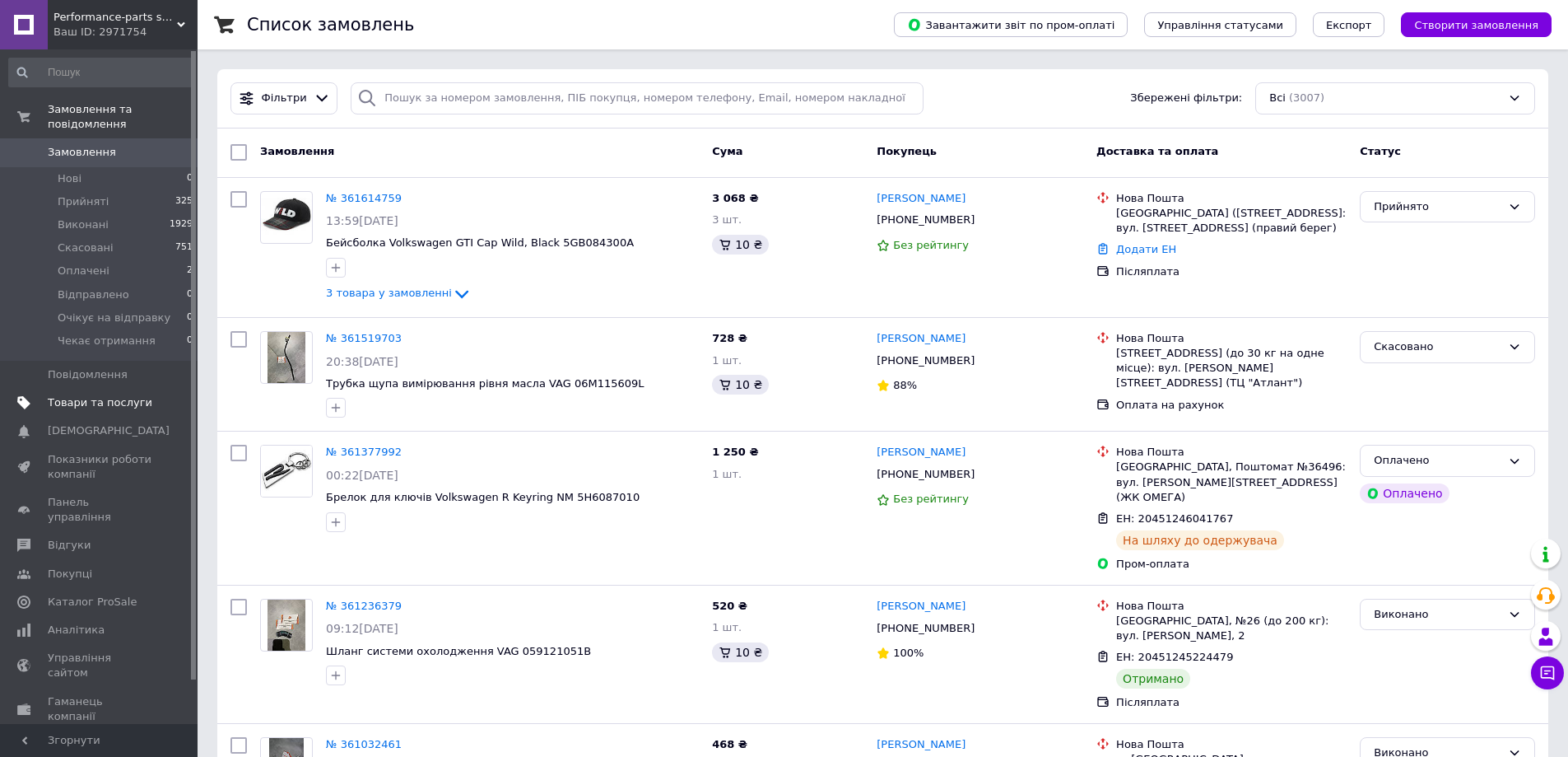
click at [86, 395] on span "Товари та послуги" at bounding box center [100, 403] width 105 height 15
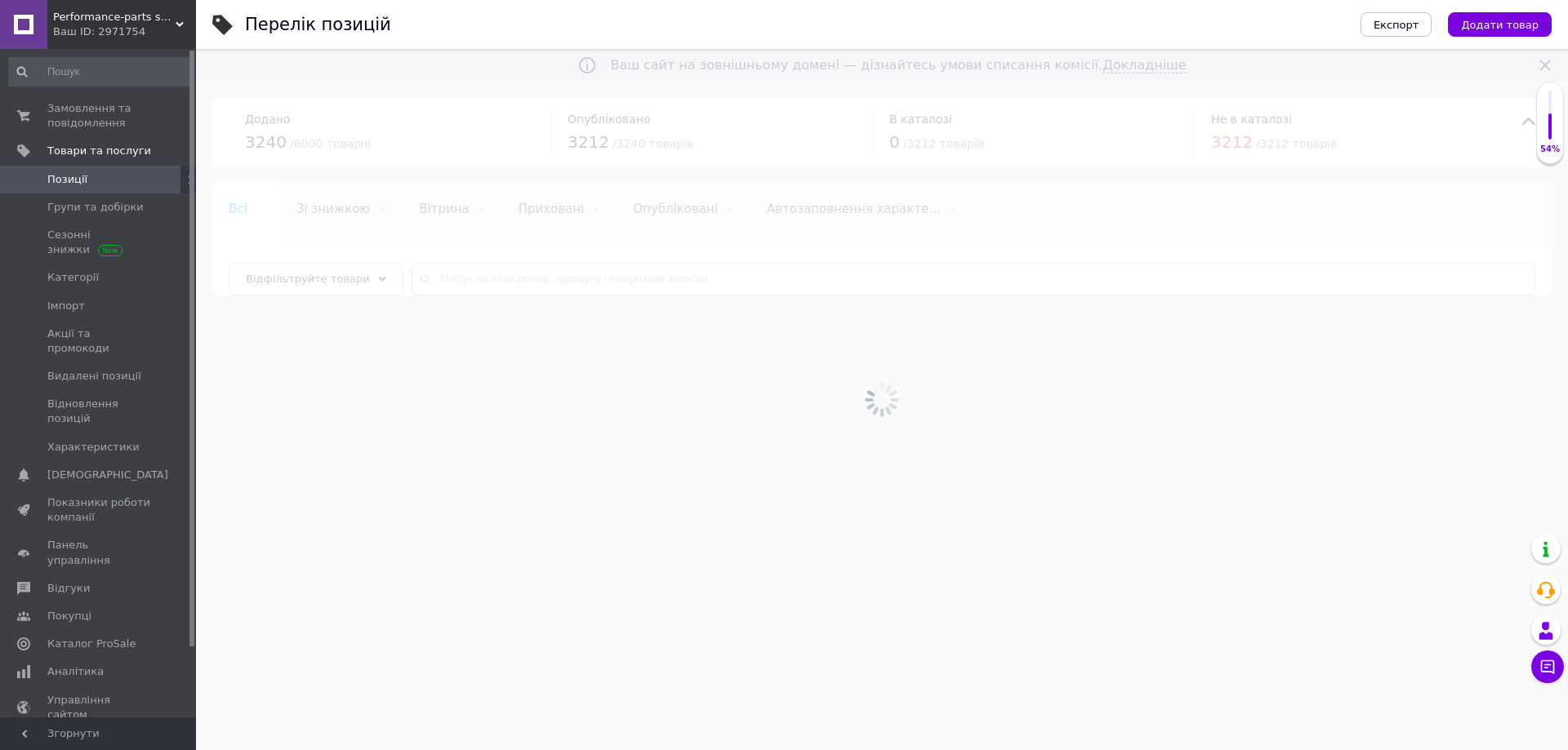
click at [535, 282] on div at bounding box center [882, 399] width 1372 height 701
click at [569, 269] on div at bounding box center [882, 399] width 1372 height 701
click at [570, 268] on input "text" at bounding box center [974, 279] width 1124 height 33
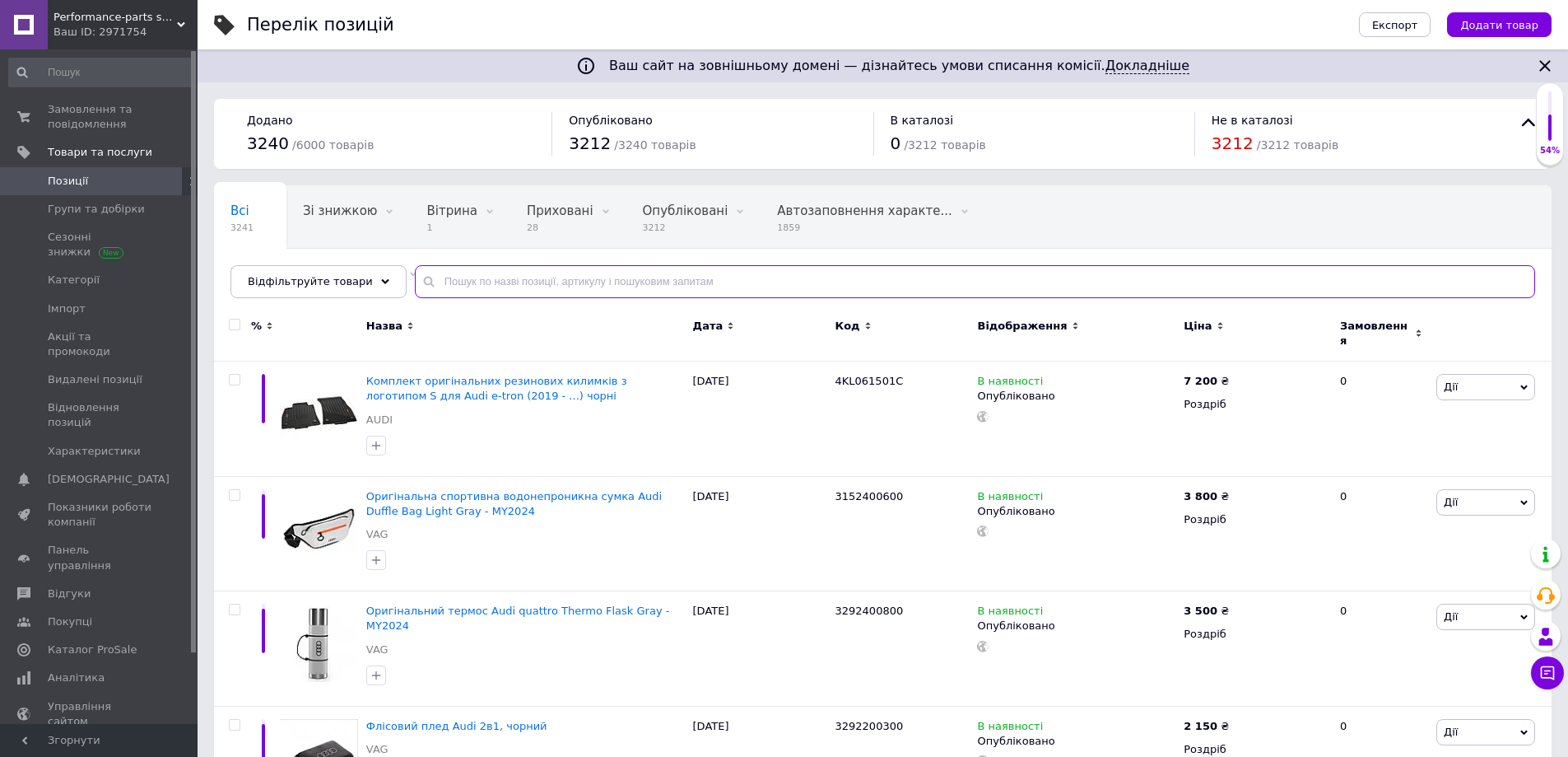
click at [582, 275] on input "text" at bounding box center [975, 282] width 1120 height 33
click at [583, 276] on input "text" at bounding box center [975, 282] width 1120 height 33
paste input "5KA087318A"
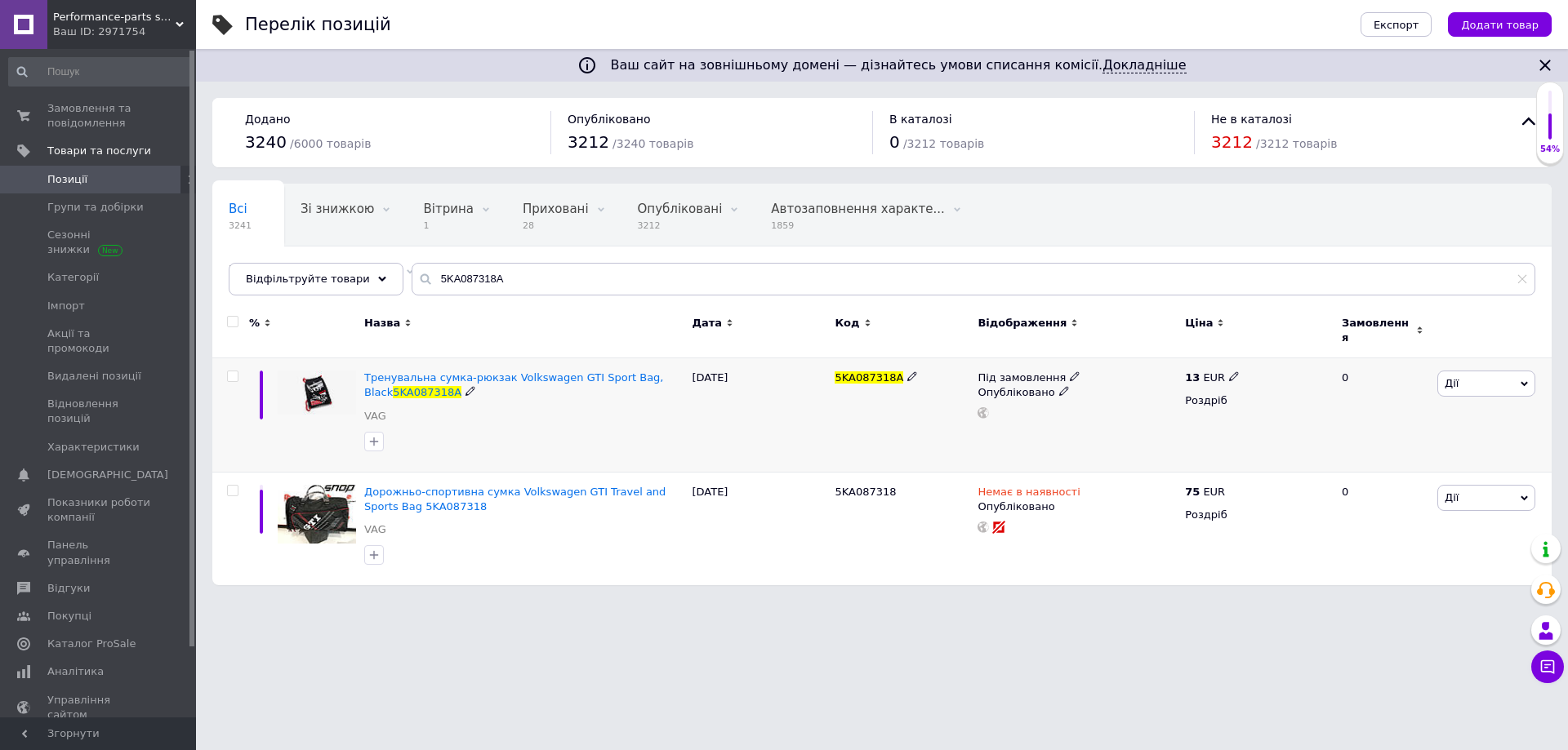
click at [1070, 371] on icon at bounding box center [1075, 376] width 10 height 10
click at [1118, 370] on li "Немає в наявності" at bounding box center [1161, 380] width 155 height 23
click at [963, 450] on div "5KA087318A" at bounding box center [901, 415] width 143 height 114
click at [522, 265] on input "5KA087318A" at bounding box center [974, 279] width 1124 height 33
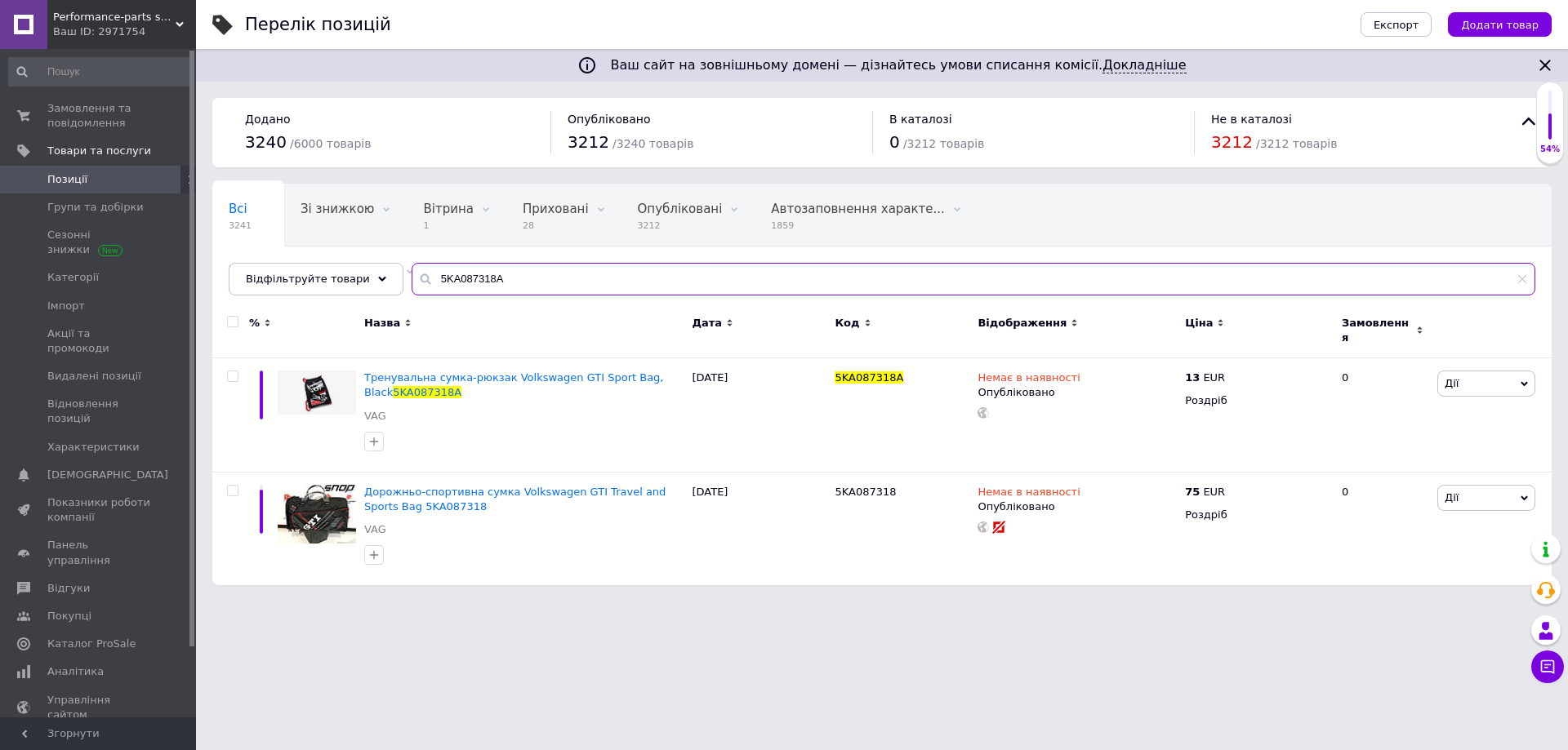
paste input "000050830GAAB"
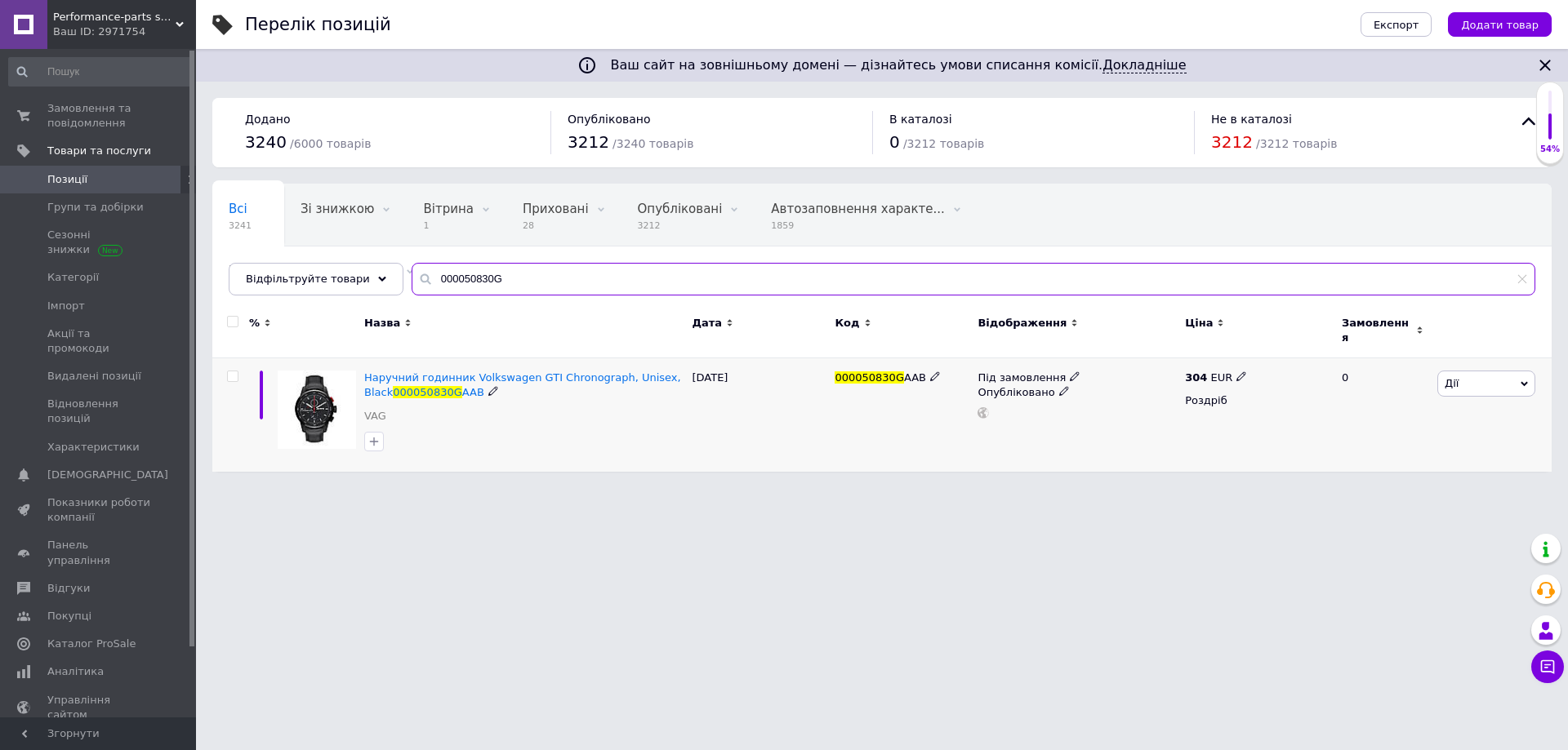
type input "000050830G"
click at [1070, 371] on icon at bounding box center [1075, 376] width 10 height 10
click at [1123, 370] on li "Немає в наявності" at bounding box center [1161, 380] width 155 height 23
click at [843, 444] on div "000050830G AAB" at bounding box center [901, 414] width 143 height 113
click at [101, 113] on span "Замовлення та повідомлення" at bounding box center [99, 116] width 104 height 29
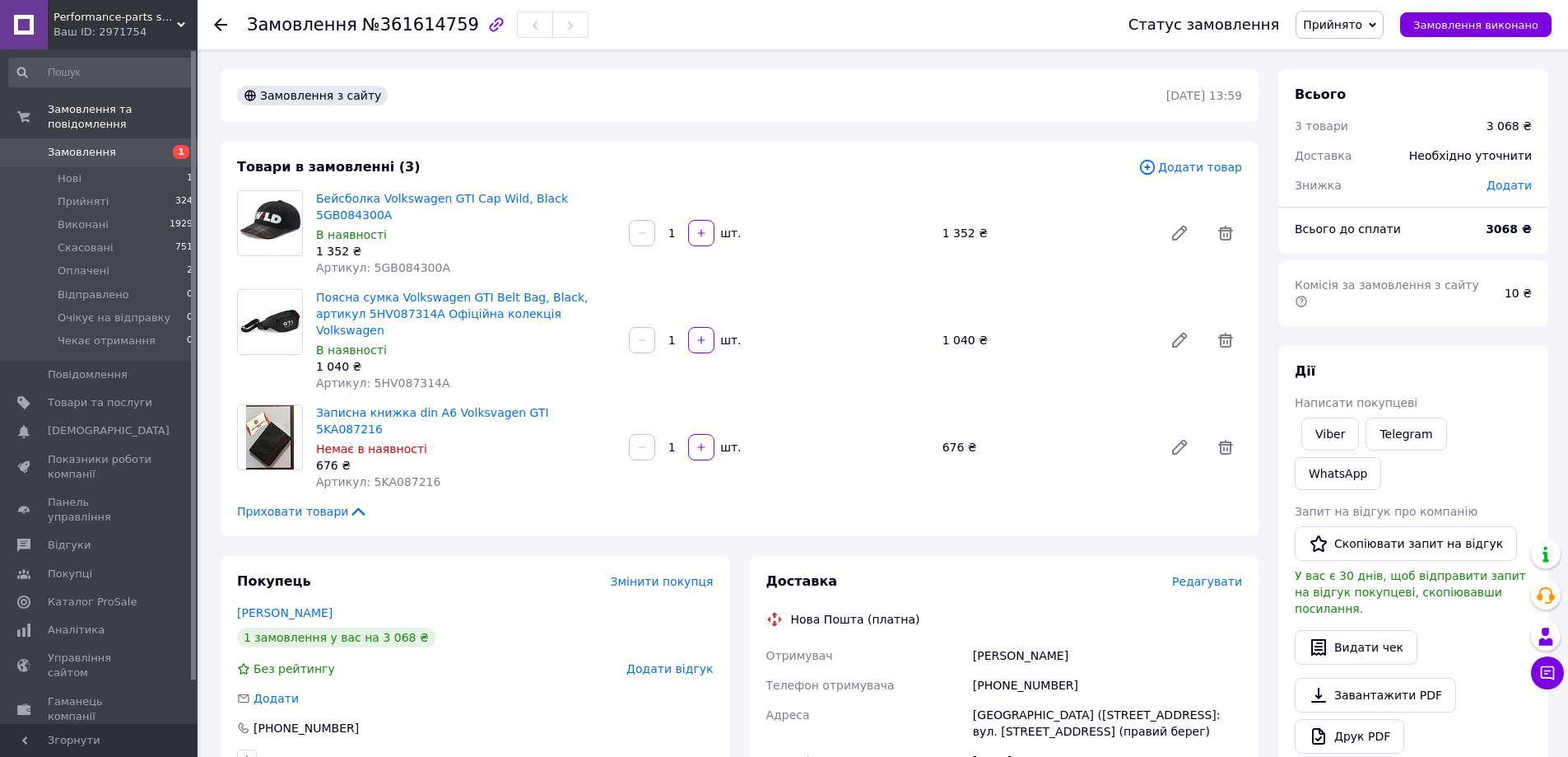
scroll to position [82, 0]
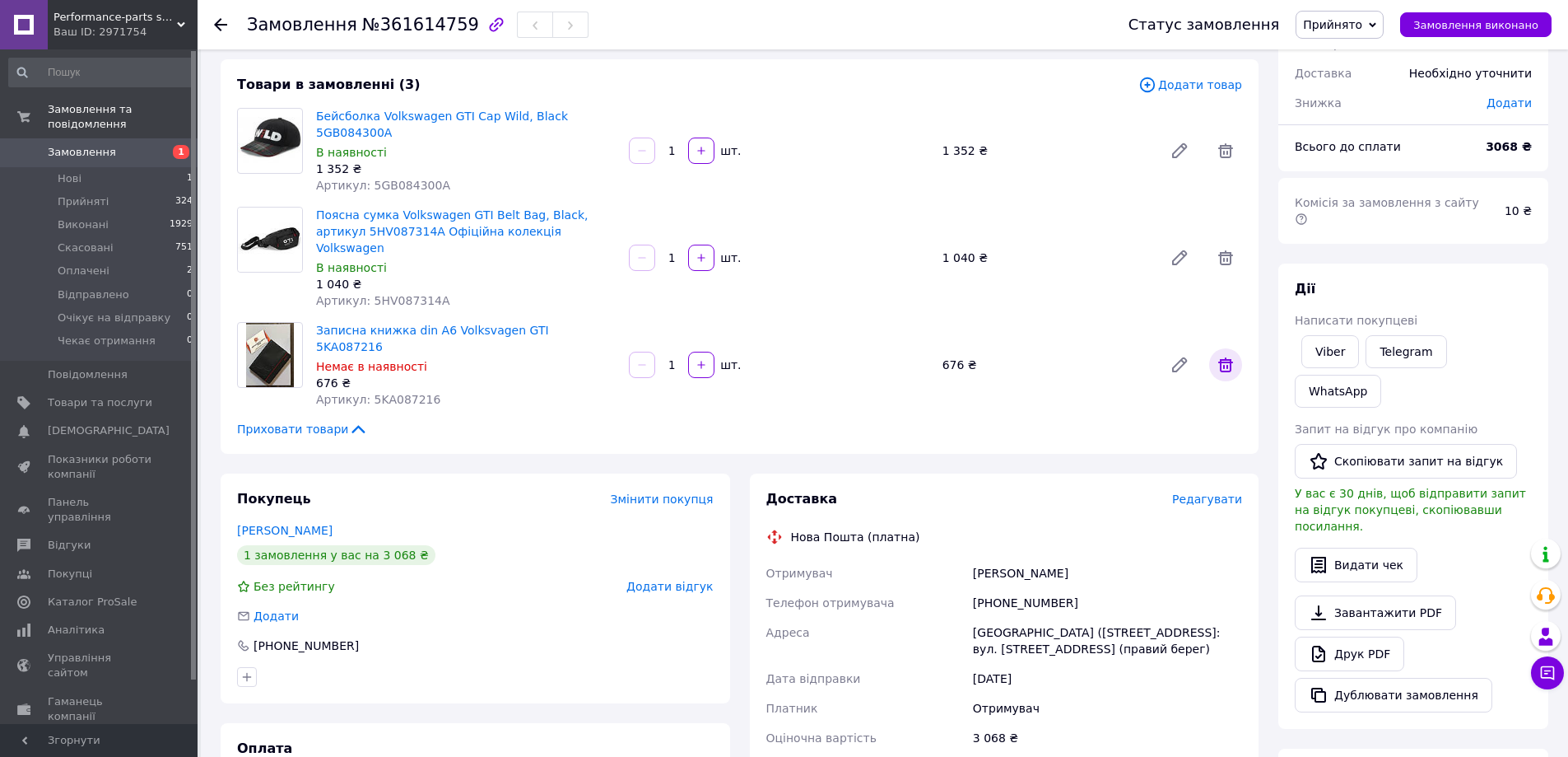
click at [1228, 358] on icon at bounding box center [1226, 365] width 15 height 15
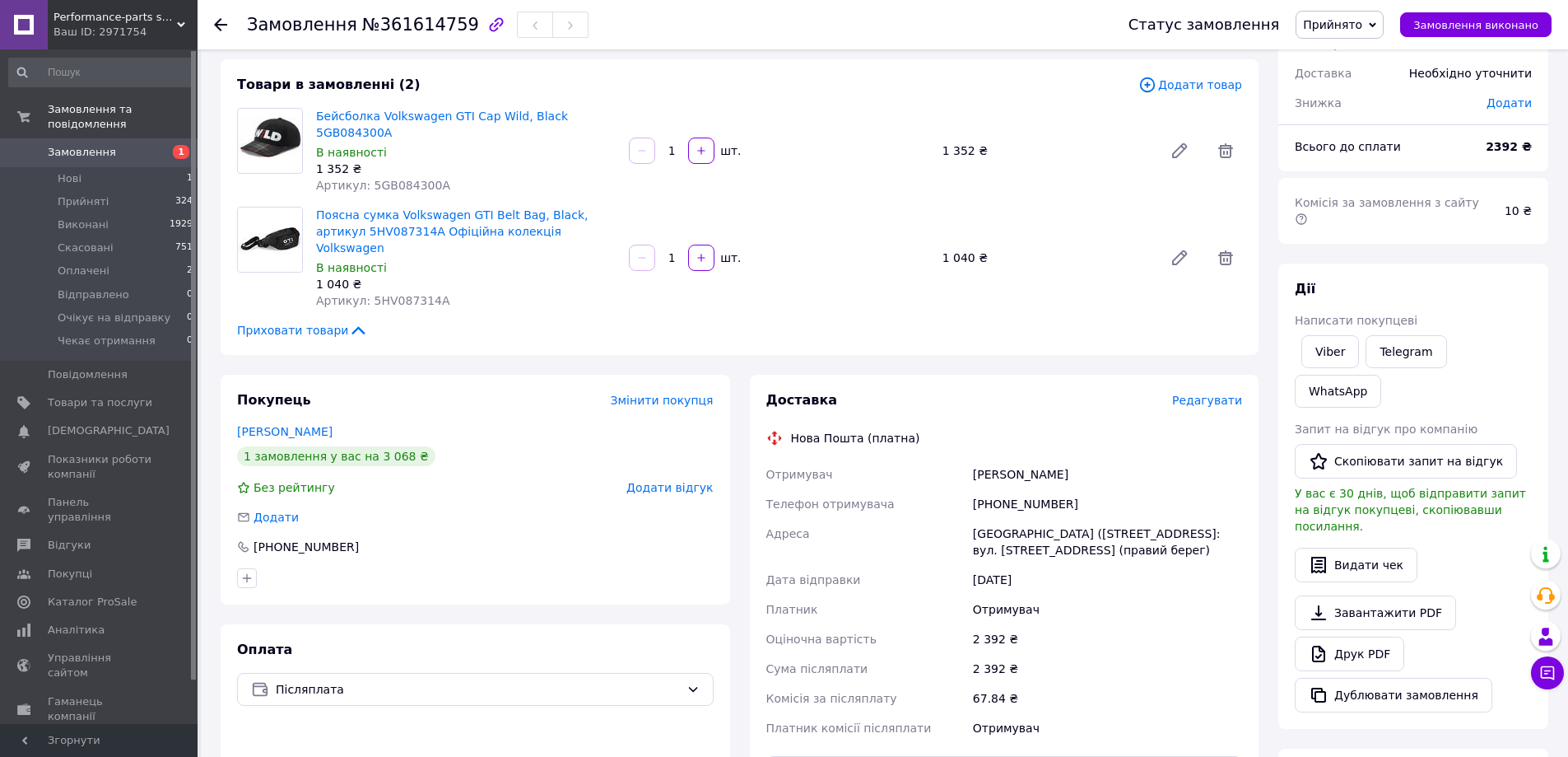
click at [561, 509] on div "Додати" at bounding box center [475, 517] width 477 height 16
click at [1015, 518] on div "[GEOGRAPHIC_DATA] ([STREET_ADDRESS]: вул. [STREET_ADDRESS] (правий берег)" at bounding box center [1107, 541] width 276 height 47
copy div "Запоріжжя"
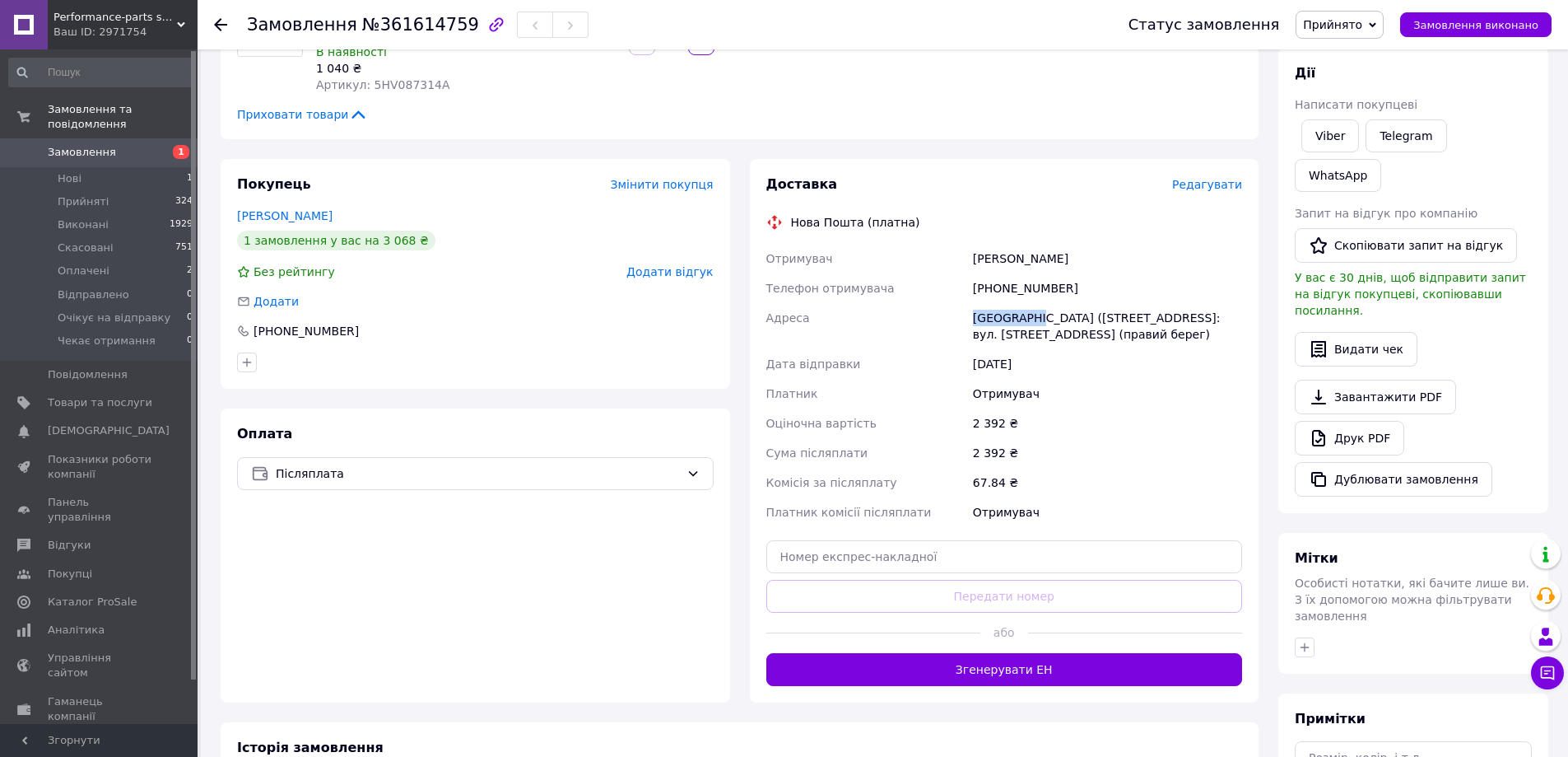
scroll to position [329, 0]
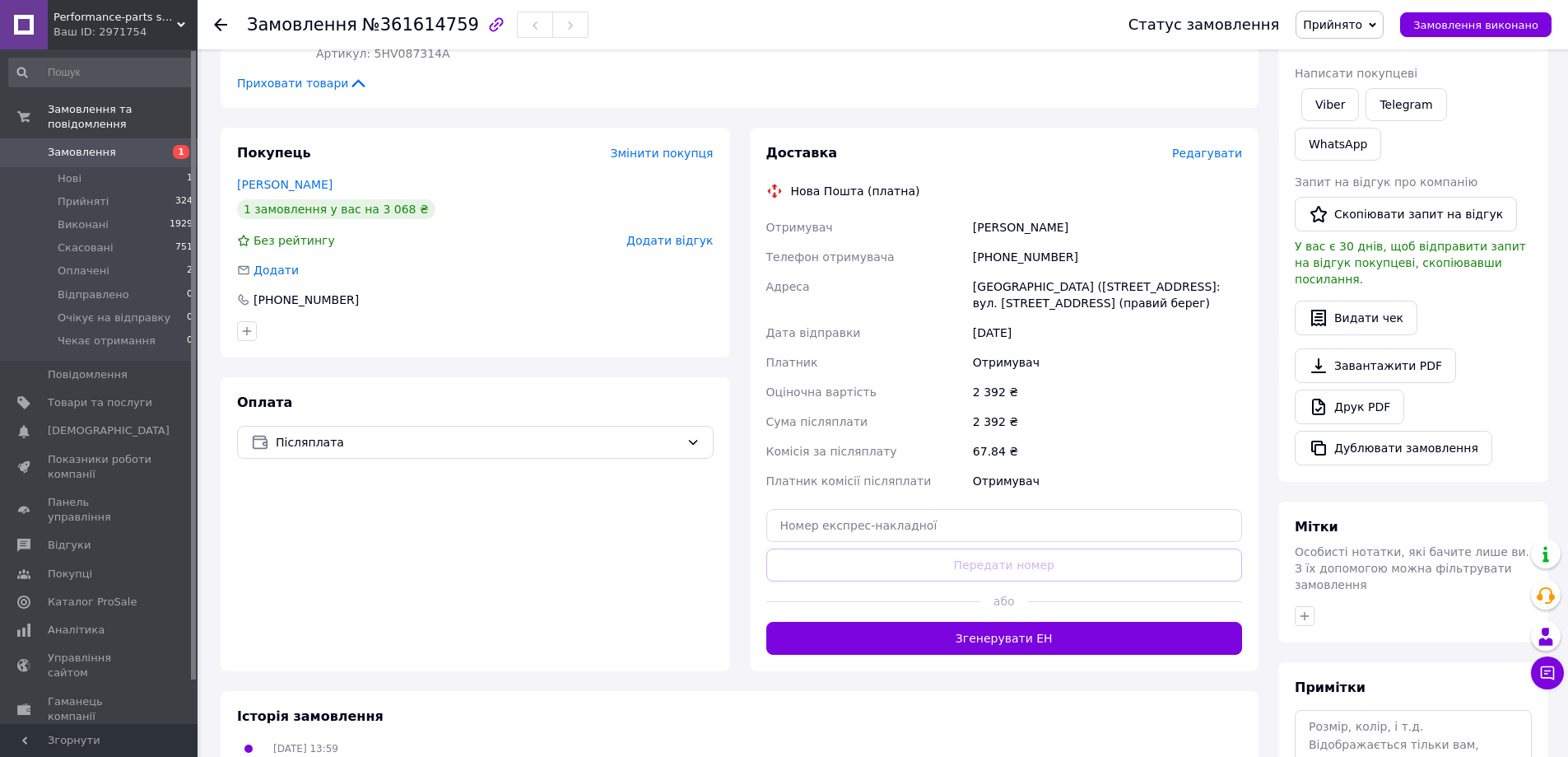
click at [899, 512] on div "Доставка Редагувати Нова Пошта (платна) Отримувач Скрипка Павло Телефон отримув…" at bounding box center [1005, 399] width 477 height 511
click at [880, 509] on input "text" at bounding box center [1005, 525] width 477 height 33
paste input "20451247428651"
type input "20451247428651"
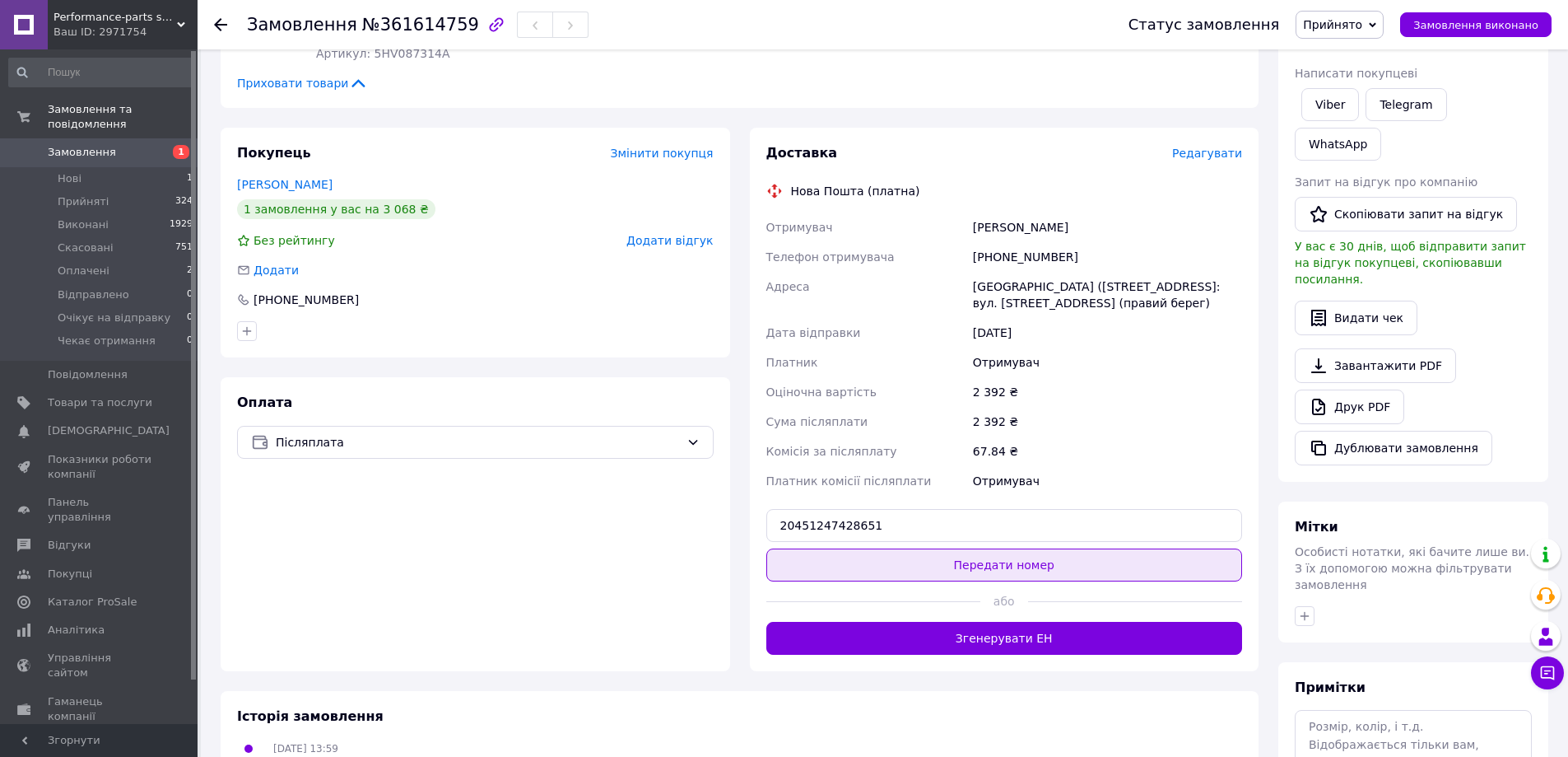
click at [910, 548] on button "Передати номер" at bounding box center [1005, 564] width 477 height 33
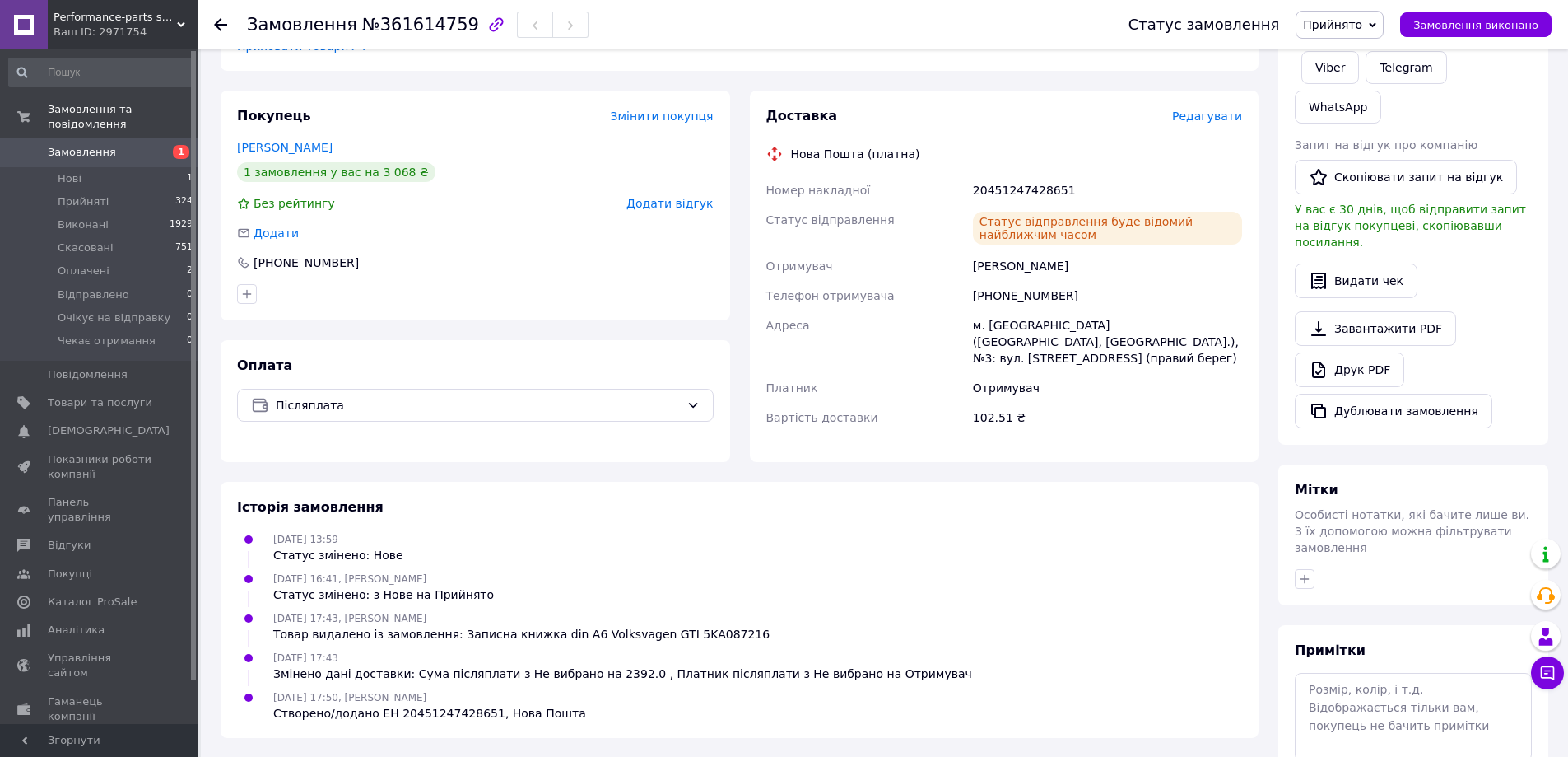
scroll to position [384, 0]
